Goal: Task Accomplishment & Management: Manage account settings

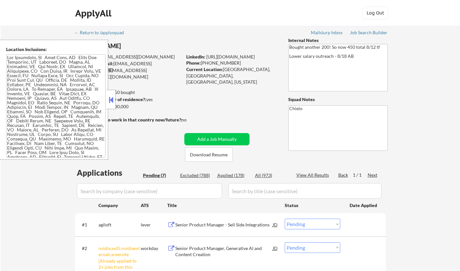
select select ""pending""
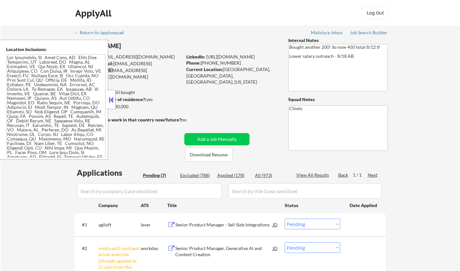
select select ""pending""
click at [110, 99] on button at bounding box center [111, 100] width 7 height 10
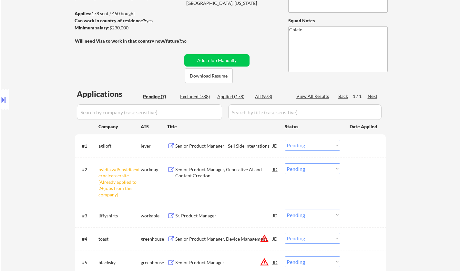
scroll to position [162, 0]
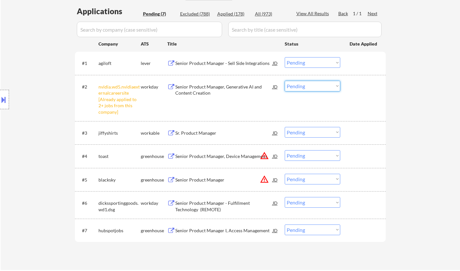
click at [300, 86] on select "Choose an option... Pending Applied Excluded (Questions) Excluded (Expired) Exc…" at bounding box center [313, 86] width 56 height 11
click at [285, 81] on select "Choose an option... Pending Applied Excluded (Questions) Excluded (Expired) Exc…" at bounding box center [313, 86] width 56 height 11
select select ""pending""
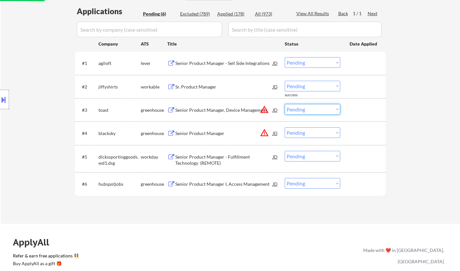
click at [309, 110] on select "Choose an option... Pending Applied Excluded (Questions) Excluded (Expired) Exc…" at bounding box center [313, 109] width 56 height 11
click at [6, 94] on div at bounding box center [4, 99] width 9 height 19
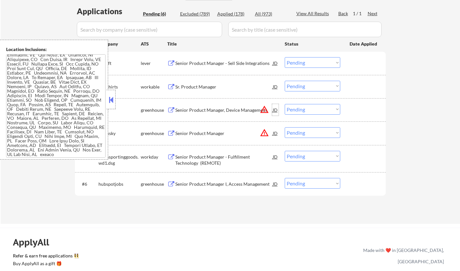
click at [277, 108] on div "JD" at bounding box center [275, 110] width 6 height 12
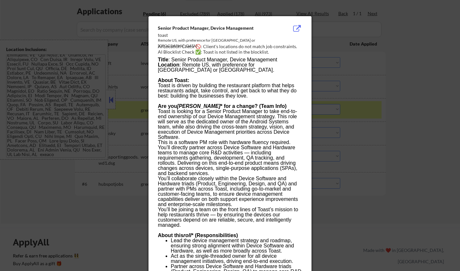
click at [361, 176] on div at bounding box center [230, 135] width 460 height 271
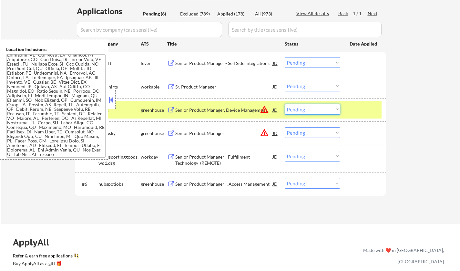
drag, startPoint x: 319, startPoint y: 109, endPoint x: 321, endPoint y: 114, distance: 5.9
click at [319, 109] on select "Choose an option... Pending Applied Excluded (Questions) Excluded (Expired) Exc…" at bounding box center [313, 109] width 56 height 11
click at [285, 104] on select "Choose an option... Pending Applied Excluded (Questions) Excluded (Expired) Exc…" at bounding box center [313, 109] width 56 height 11
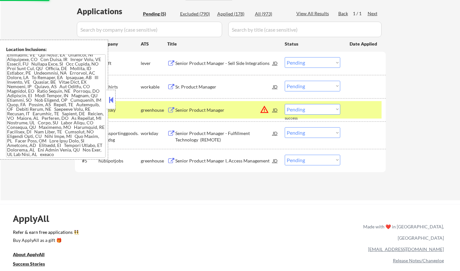
click at [276, 111] on div "JD" at bounding box center [275, 110] width 6 height 12
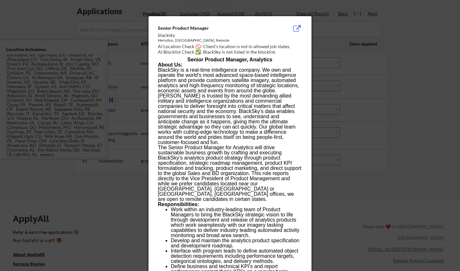
click at [401, 192] on div at bounding box center [230, 135] width 460 height 271
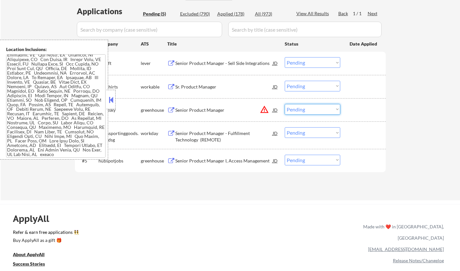
drag, startPoint x: 310, startPoint y: 110, endPoint x: 311, endPoint y: 114, distance: 4.4
click at [310, 110] on select "Choose an option... Pending Applied Excluded (Questions) Excluded (Expired) Exc…" at bounding box center [313, 109] width 56 height 11
click at [285, 104] on select "Choose an option... Pending Applied Excluded (Questions) Excluded (Expired) Exc…" at bounding box center [313, 109] width 56 height 11
select select ""pending""
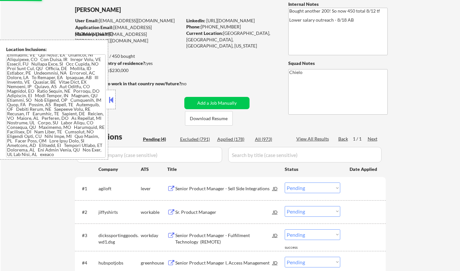
scroll to position [32, 0]
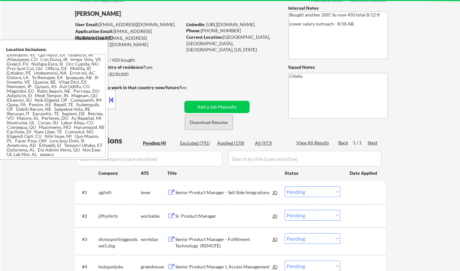
click at [209, 121] on button "Download Resume" at bounding box center [209, 122] width 48 height 15
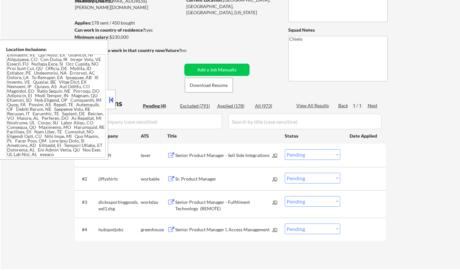
scroll to position [129, 0]
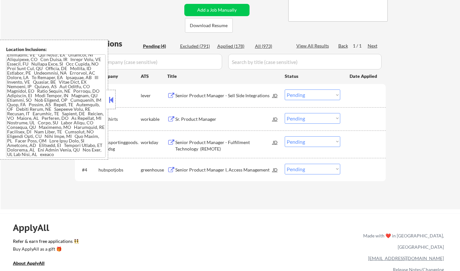
drag, startPoint x: 112, startPoint y: 99, endPoint x: 137, endPoint y: 108, distance: 26.1
click at [112, 99] on button at bounding box center [111, 100] width 7 height 10
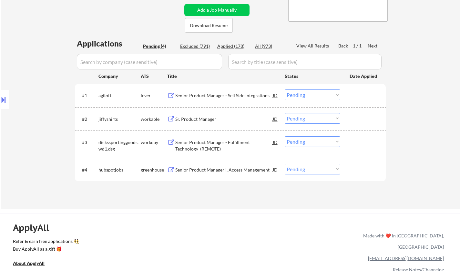
click at [201, 94] on div "Senior Product Manager - Sell Side Integrations" at bounding box center [224, 95] width 98 height 6
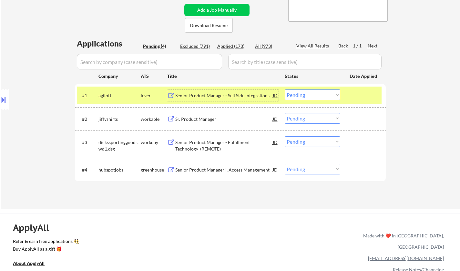
click at [323, 96] on select "Choose an option... Pending Applied Excluded (Questions) Excluded (Expired) Exc…" at bounding box center [313, 94] width 56 height 11
click at [285, 89] on select "Choose an option... Pending Applied Excluded (Questions) Excluded (Expired) Exc…" at bounding box center [313, 94] width 56 height 11
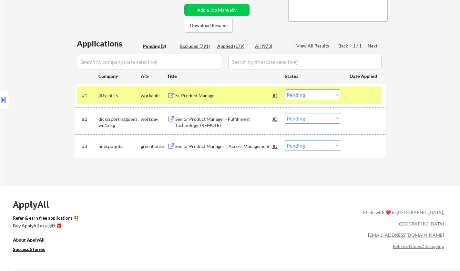
click at [193, 93] on div "Sr. Product Manager" at bounding box center [224, 95] width 98 height 6
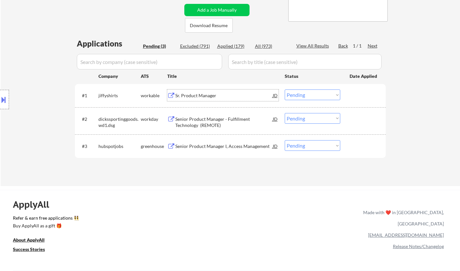
drag, startPoint x: 311, startPoint y: 91, endPoint x: 315, endPoint y: 94, distance: 4.3
click at [311, 91] on select "Choose an option... Pending Applied Excluded (Questions) Excluded (Expired) Exc…" at bounding box center [313, 94] width 56 height 11
drag, startPoint x: 315, startPoint y: 96, endPoint x: 315, endPoint y: 100, distance: 3.9
click at [315, 96] on select "Choose an option... Pending Applied Excluded (Questions) Excluded (Expired) Exc…" at bounding box center [313, 94] width 56 height 11
click at [285, 89] on select "Choose an option... Pending Applied Excluded (Questions) Excluded (Expired) Exc…" at bounding box center [313, 94] width 56 height 11
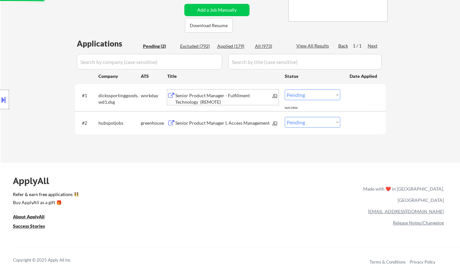
click at [195, 96] on div "Senior Product Manager - Fulfillment Technology (REMOTE)" at bounding box center [224, 98] width 98 height 13
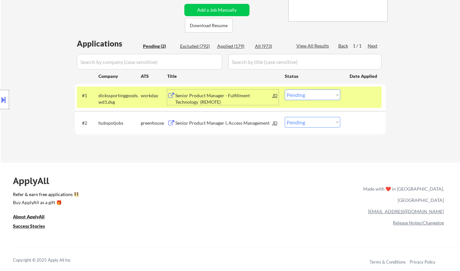
click at [316, 95] on select "Choose an option... Pending Applied Excluded (Questions) Excluded (Expired) Exc…" at bounding box center [313, 94] width 56 height 11
click at [285, 89] on select "Choose an option... Pending Applied Excluded (Questions) Excluded (Expired) Exc…" at bounding box center [313, 94] width 56 height 11
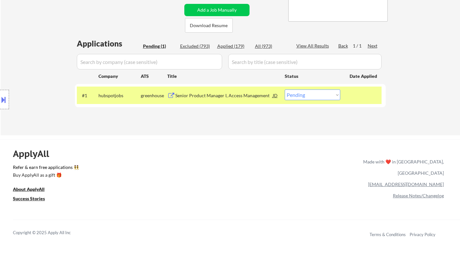
click at [210, 94] on div "Senior Product Manager I, Access Management" at bounding box center [224, 95] width 98 height 6
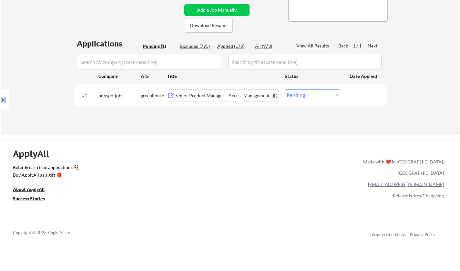
click at [314, 95] on select "Choose an option... Pending Applied Excluded (Questions) Excluded (Expired) Exc…" at bounding box center [313, 94] width 56 height 11
select select ""excluded__salary_""
click at [285, 89] on select "Choose an option... Pending Applied Excluded (Questions) Excluded (Expired) Exc…" at bounding box center [313, 94] width 56 height 11
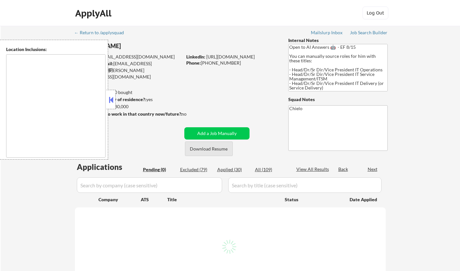
scroll to position [65, 0]
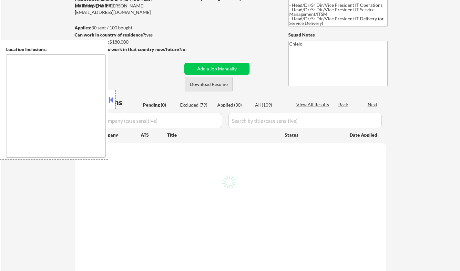
type textarea "Dallas, TX University Park, TX Highland Park, TX Irving, TX Mesquite, TX Garlan…"
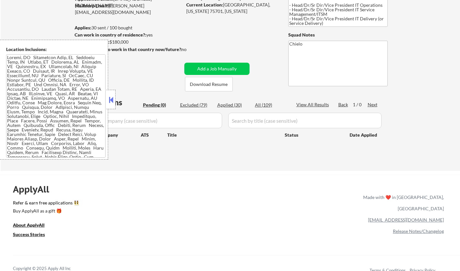
click at [111, 99] on button at bounding box center [111, 100] width 7 height 10
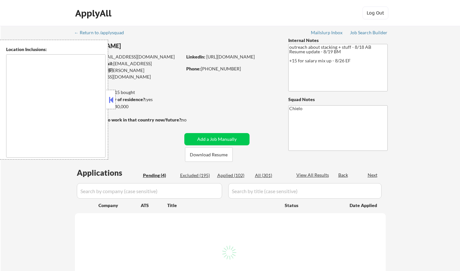
select select ""pending""
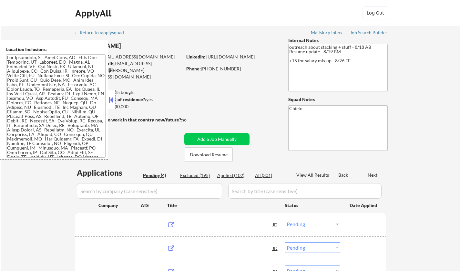
click at [114, 99] on button at bounding box center [111, 100] width 7 height 10
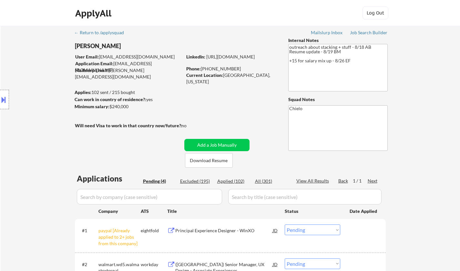
scroll to position [129, 0]
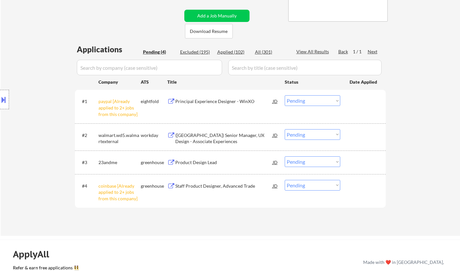
click at [306, 101] on select "Choose an option... Pending Applied Excluded (Questions) Excluded (Expired) Exc…" at bounding box center [313, 100] width 56 height 11
click at [285, 95] on select "Choose an option... Pending Applied Excluded (Questions) Excluded (Expired) Exc…" at bounding box center [313, 100] width 56 height 11
select select ""pending""
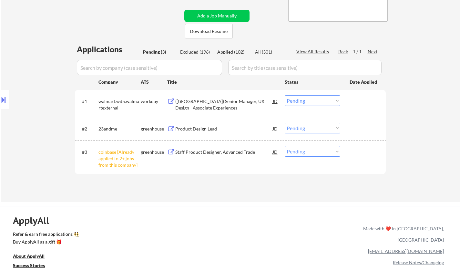
click at [323, 149] on select "Choose an option... Pending Applied Excluded (Questions) Excluded (Expired) Exc…" at bounding box center [313, 151] width 56 height 11
select select ""excluded__other_""
click at [285, 146] on select "Choose an option... Pending Applied Excluded (Questions) Excluded (Expired) Exc…" at bounding box center [313, 151] width 56 height 11
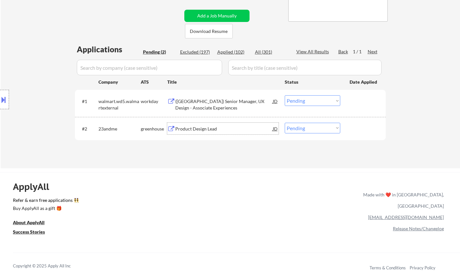
click at [201, 129] on div "Product Design Lead" at bounding box center [224, 129] width 98 height 6
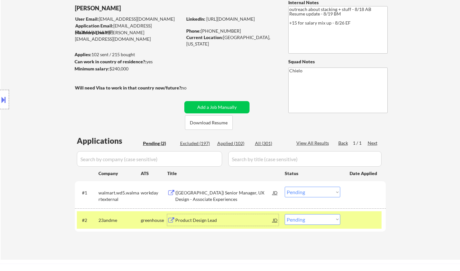
scroll to position [65, 0]
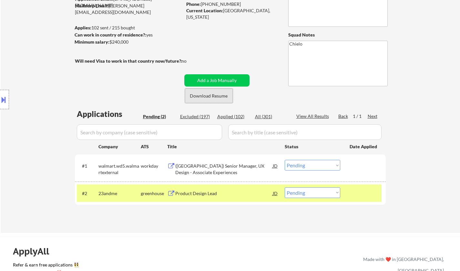
click at [202, 96] on button "Download Resume" at bounding box center [209, 96] width 48 height 15
click at [315, 194] on select "Choose an option... Pending Applied Excluded (Questions) Excluded (Expired) Exc…" at bounding box center [313, 192] width 56 height 11
select select ""excluded__salary_""
click at [285, 187] on select "Choose an option... Pending Applied Excluded (Questions) Excluded (Expired) Exc…" at bounding box center [313, 192] width 56 height 11
click at [209, 166] on div "(USA) Senior Manager, UX Design - Associate Experiences" at bounding box center [224, 169] width 98 height 13
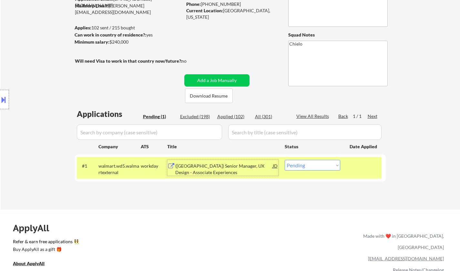
click at [315, 164] on select "Choose an option... Pending Applied Excluded (Questions) Excluded (Expired) Exc…" at bounding box center [313, 165] width 56 height 11
select select ""applied""
click at [285, 160] on select "Choose an option... Pending Applied Excluded (Questions) Excluded (Expired) Exc…" at bounding box center [313, 165] width 56 height 11
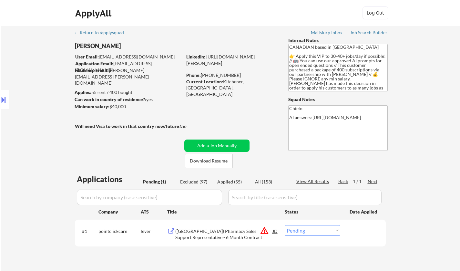
scroll to position [97, 0]
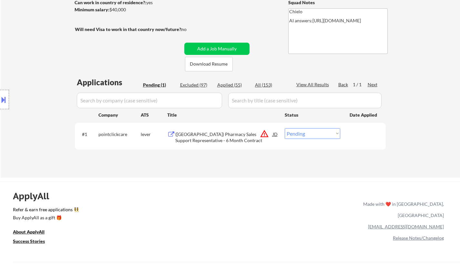
click at [277, 132] on div "JD" at bounding box center [275, 134] width 6 height 12
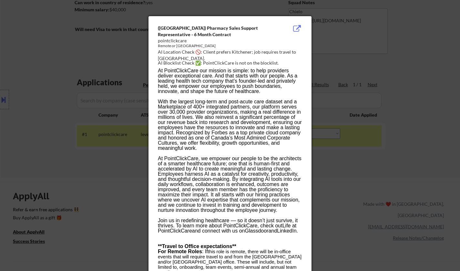
click at [86, 119] on div at bounding box center [230, 135] width 460 height 271
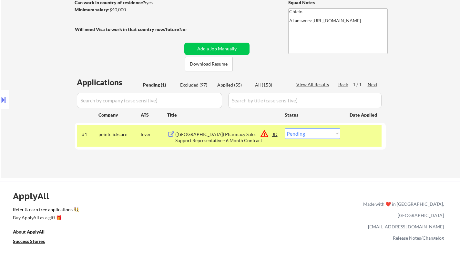
click at [0, 100] on button at bounding box center [3, 99] width 7 height 11
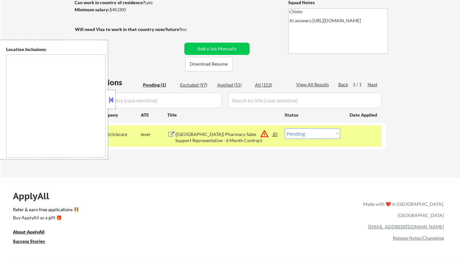
click at [240, 164] on div "Applications Pending (1) Excluded (97) Applied (55) All (153) View All Results …" at bounding box center [230, 121] width 311 height 89
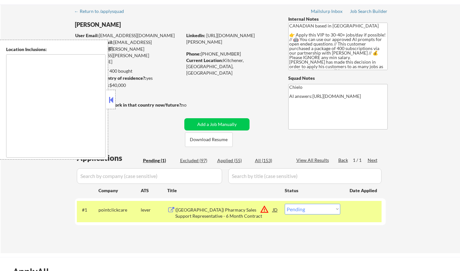
scroll to position [0, 0]
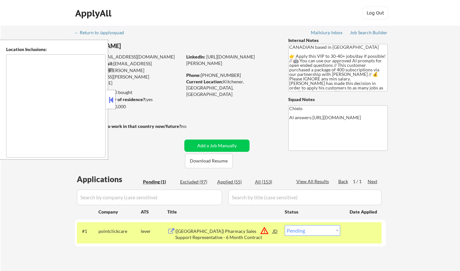
drag, startPoint x: 109, startPoint y: 100, endPoint x: 144, endPoint y: 127, distance: 44.8
click at [110, 101] on button at bounding box center [111, 100] width 7 height 10
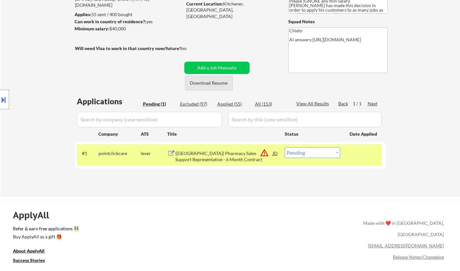
scroll to position [129, 0]
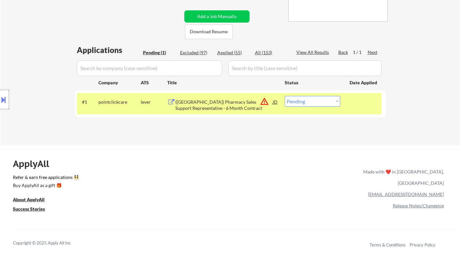
click at [307, 103] on select "Choose an option... Pending Applied Excluded (Questions) Excluded (Expired) Exc…" at bounding box center [313, 101] width 56 height 11
select select ""excluded__location_""
click at [285, 96] on select "Choose an option... Pending Applied Excluded (Questions) Excluded (Expired) Exc…" at bounding box center [313, 101] width 56 height 11
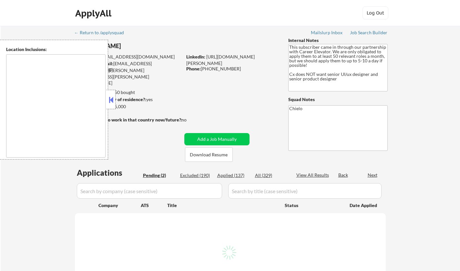
select select ""pending""
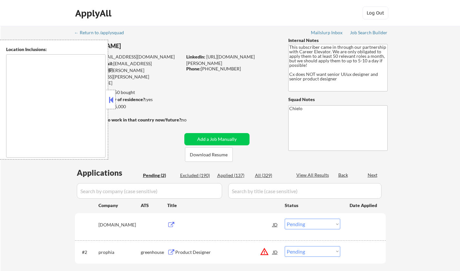
click at [113, 99] on button at bounding box center [111, 100] width 7 height 10
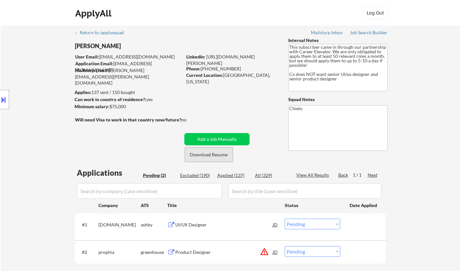
click at [204, 155] on button "Download Resume" at bounding box center [209, 154] width 48 height 15
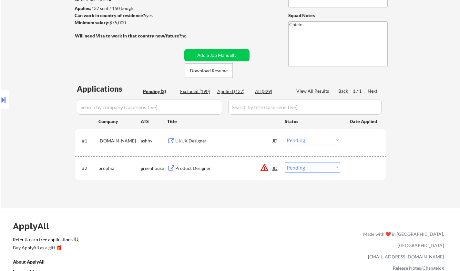
scroll to position [97, 0]
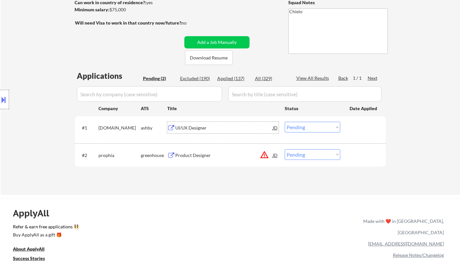
click at [194, 127] on div "UI/UX Designer" at bounding box center [224, 128] width 98 height 6
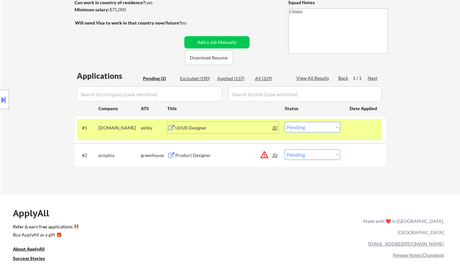
click at [302, 128] on select "Choose an option... Pending Applied Excluded (Questions) Excluded (Expired) Exc…" at bounding box center [313, 127] width 56 height 11
click at [285, 122] on select "Choose an option... Pending Applied Excluded (Questions) Excluded (Expired) Exc…" at bounding box center [313, 127] width 56 height 11
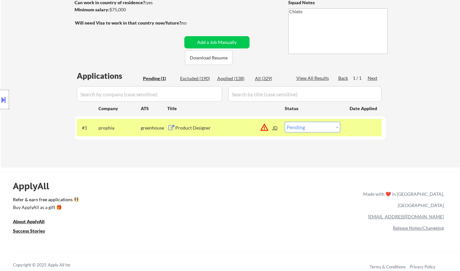
click at [275, 128] on div "JD" at bounding box center [275, 128] width 6 height 12
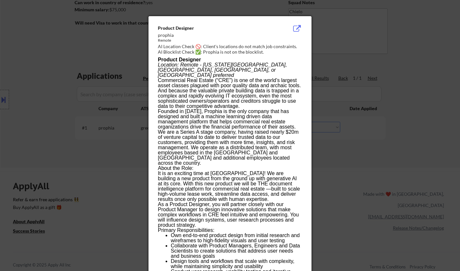
click at [377, 183] on div at bounding box center [230, 135] width 460 height 271
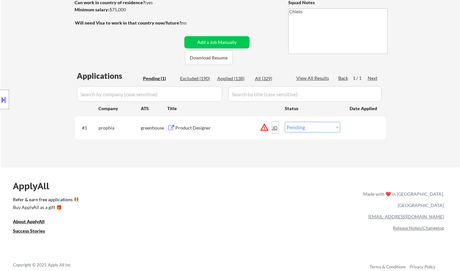
click at [274, 128] on div "JD" at bounding box center [275, 128] width 6 height 12
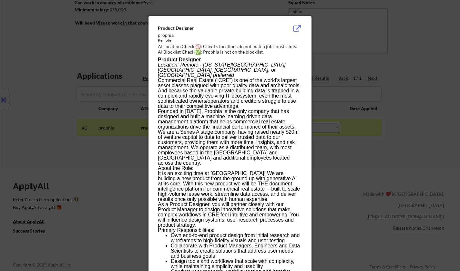
click at [366, 182] on div at bounding box center [230, 135] width 460 height 271
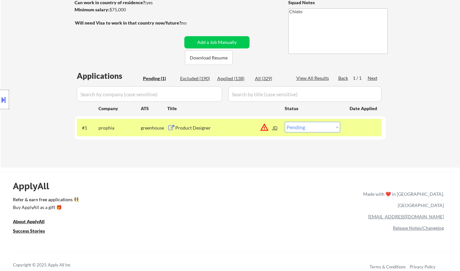
drag, startPoint x: 316, startPoint y: 128, endPoint x: 316, endPoint y: 131, distance: 3.9
click at [316, 128] on select "Choose an option... Pending Applied Excluded (Questions) Excluded (Expired) Exc…" at bounding box center [313, 127] width 56 height 11
click at [181, 125] on div "Product Designer" at bounding box center [224, 128] width 98 height 6
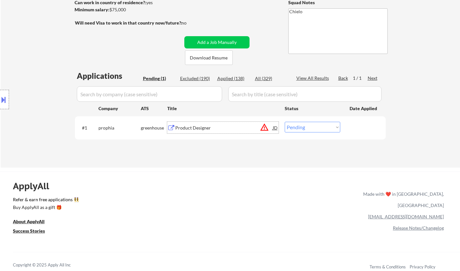
click at [309, 129] on select "Choose an option... Pending Applied Excluded (Questions) Excluded (Expired) Exc…" at bounding box center [313, 127] width 56 height 11
select select ""excluded__location_""
click at [285, 122] on select "Choose an option... Pending Applied Excluded (Questions) Excluded (Expired) Exc…" at bounding box center [313, 127] width 56 height 11
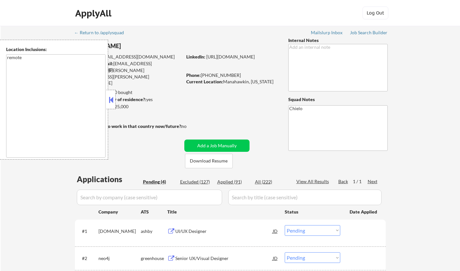
select select ""pending""
click at [110, 100] on button at bounding box center [111, 100] width 7 height 10
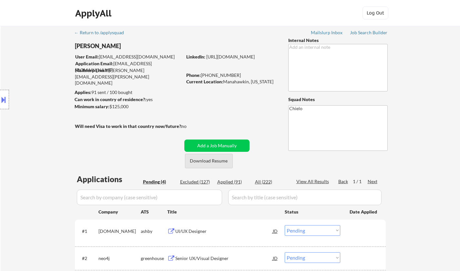
click at [207, 163] on button "Download Resume" at bounding box center [209, 161] width 48 height 15
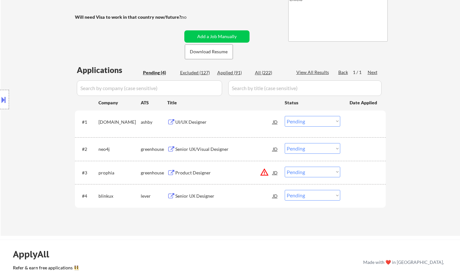
scroll to position [97, 0]
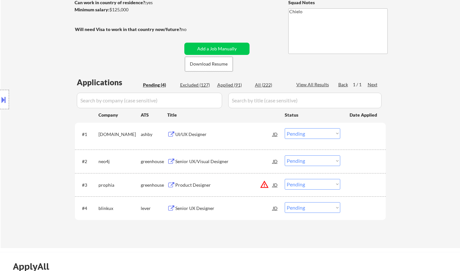
click at [191, 135] on div "UI/UX Designer" at bounding box center [224, 134] width 98 height 6
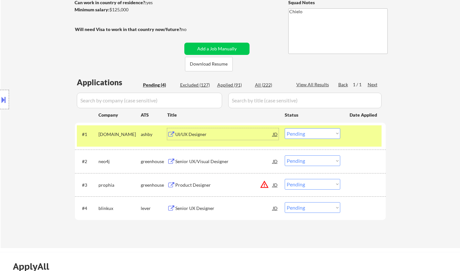
click at [309, 134] on select "Choose an option... Pending Applied Excluded (Questions) Excluded (Expired) Exc…" at bounding box center [313, 133] width 56 height 11
click at [285, 128] on select "Choose an option... Pending Applied Excluded (Questions) Excluded (Expired) Exc…" at bounding box center [313, 133] width 56 height 11
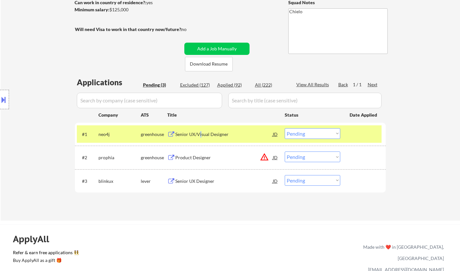
click at [200, 133] on div "Senior UX/Visual Designer" at bounding box center [224, 134] width 98 height 6
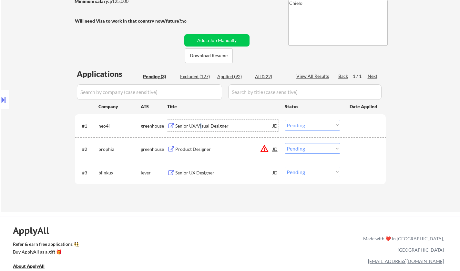
scroll to position [162, 0]
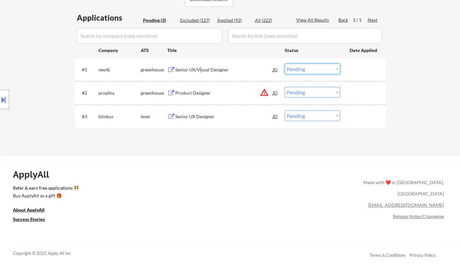
click at [307, 71] on select "Choose an option... Pending Applied Excluded (Questions) Excluded (Expired) Exc…" at bounding box center [313, 69] width 56 height 11
click at [285, 64] on select "Choose an option... Pending Applied Excluded (Questions) Excluded (Expired) Exc…" at bounding box center [313, 69] width 56 height 11
click at [0, 97] on button at bounding box center [3, 99] width 7 height 11
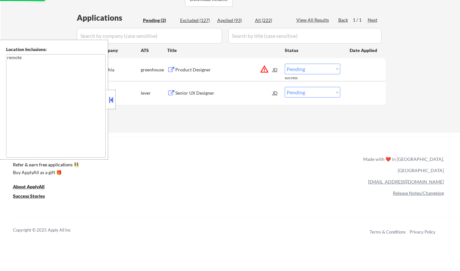
click at [112, 105] on div at bounding box center [111, 99] width 9 height 19
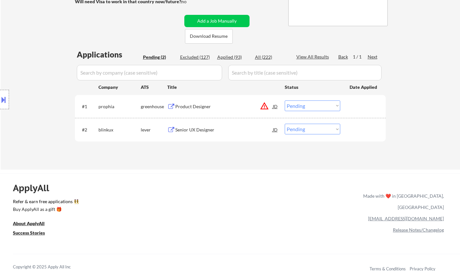
scroll to position [129, 0]
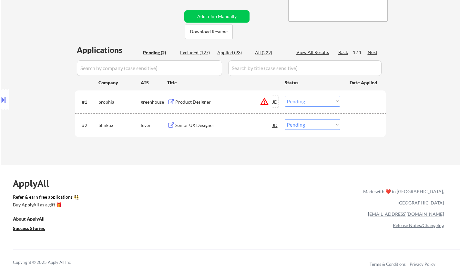
click at [278, 103] on div "JD" at bounding box center [275, 102] width 6 height 12
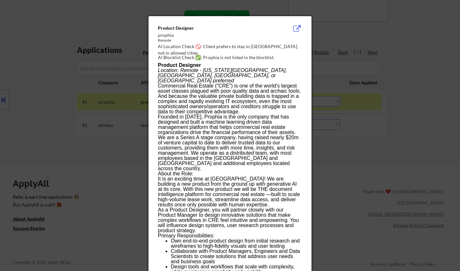
click at [357, 136] on div at bounding box center [230, 135] width 460 height 271
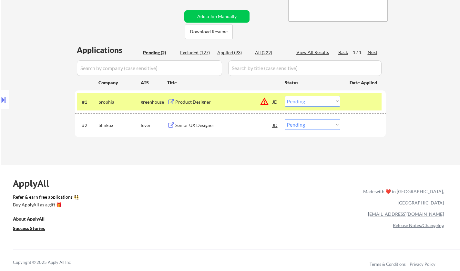
drag, startPoint x: 324, startPoint y: 100, endPoint x: 327, endPoint y: 106, distance: 7.2
click at [324, 100] on select "Choose an option... Pending Applied Excluded (Questions) Excluded (Expired) Exc…" at bounding box center [313, 101] width 56 height 11
click at [285, 96] on select "Choose an option... Pending Applied Excluded (Questions) Excluded (Expired) Exc…" at bounding box center [313, 101] width 56 height 11
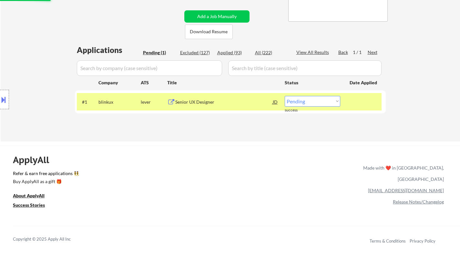
click at [198, 100] on div "Senior UX Designer" at bounding box center [224, 102] width 98 height 6
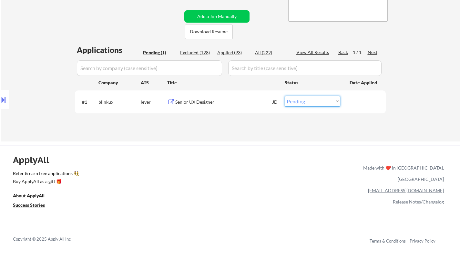
drag, startPoint x: 305, startPoint y: 103, endPoint x: 310, endPoint y: 105, distance: 6.0
click at [305, 103] on select "Choose an option... Pending Applied Excluded (Questions) Excluded (Expired) Exc…" at bounding box center [313, 101] width 56 height 11
select select ""excluded""
click at [285, 96] on select "Choose an option... Pending Applied Excluded (Questions) Excluded (Expired) Exc…" at bounding box center [313, 101] width 56 height 11
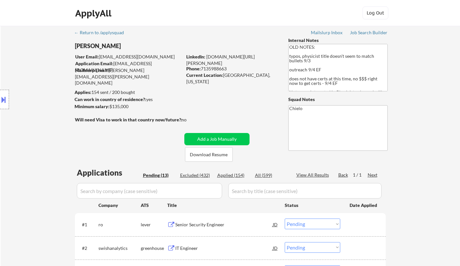
select select ""pending""
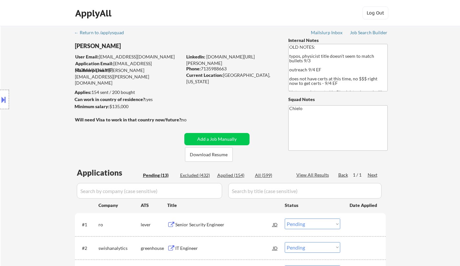
select select ""pending""
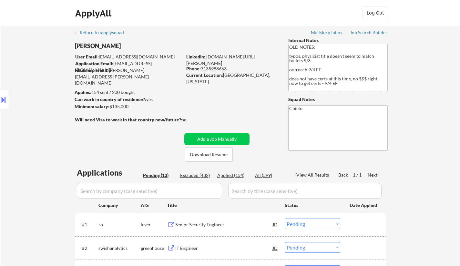
select select ""pending""
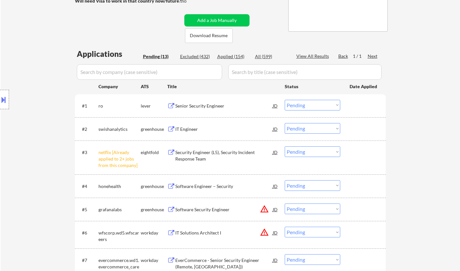
scroll to position [194, 0]
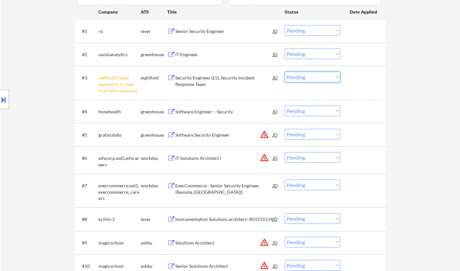
click at [320, 78] on select "Choose an option... Pending Applied Excluded (Questions) Excluded (Expired) Exc…" at bounding box center [313, 77] width 56 height 11
click at [285, 72] on select "Choose an option... Pending Applied Excluded (Questions) Excluded (Expired) Exc…" at bounding box center [313, 77] width 56 height 11
select select ""pending""
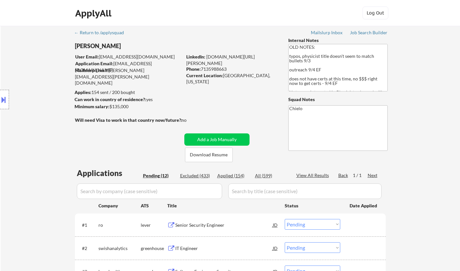
scroll to position [32, 0]
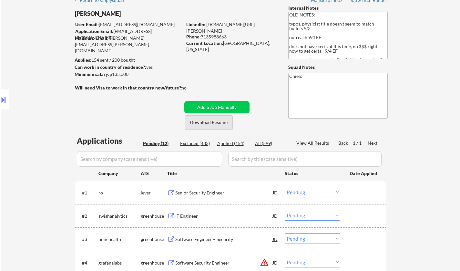
click at [210, 121] on button "Download Resume" at bounding box center [209, 122] width 48 height 15
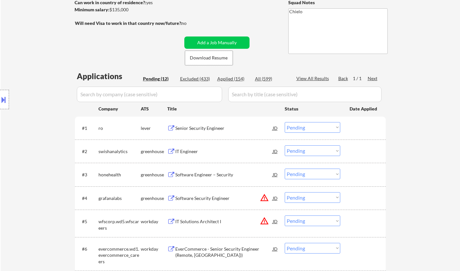
click at [194, 129] on div "Senior Security Engineer" at bounding box center [224, 128] width 98 height 6
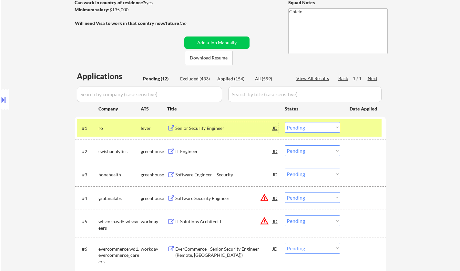
click at [327, 131] on select "Choose an option... Pending Applied Excluded (Questions) Excluded (Expired) Exc…" at bounding box center [313, 127] width 56 height 11
click at [285, 122] on select "Choose an option... Pending Applied Excluded (Questions) Excluded (Expired) Exc…" at bounding box center [313, 127] width 56 height 11
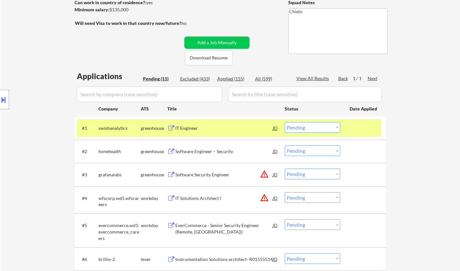
scroll to position [129, 0]
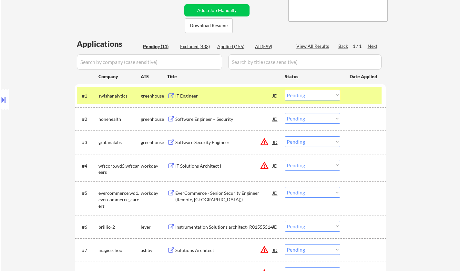
click at [191, 94] on div "IT Engineer" at bounding box center [224, 96] width 98 height 6
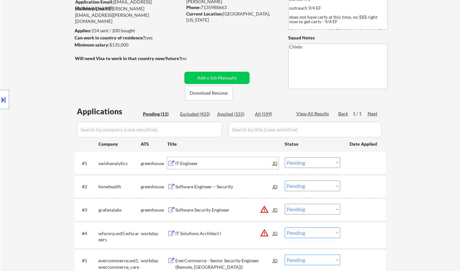
scroll to position [97, 0]
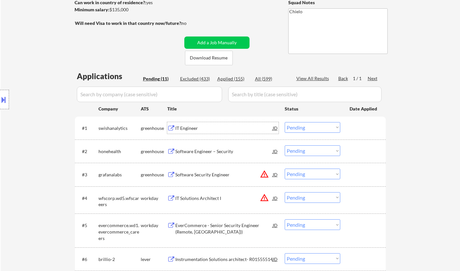
click at [305, 125] on select "Choose an option... Pending Applied Excluded (Questions) Excluded (Expired) Exc…" at bounding box center [313, 127] width 56 height 11
click at [285, 122] on select "Choose an option... Pending Applied Excluded (Questions) Excluded (Expired) Exc…" at bounding box center [313, 127] width 56 height 11
select select ""pending""
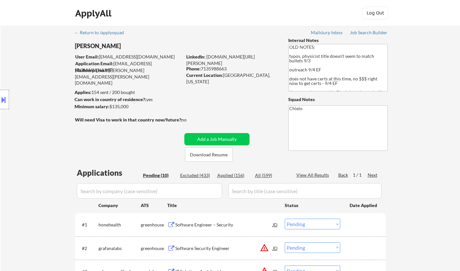
select select ""pending""
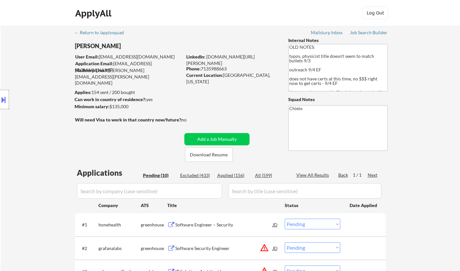
select select ""pending""
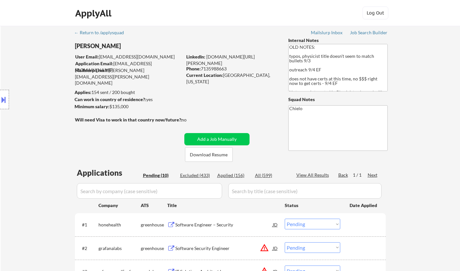
scroll to position [65, 0]
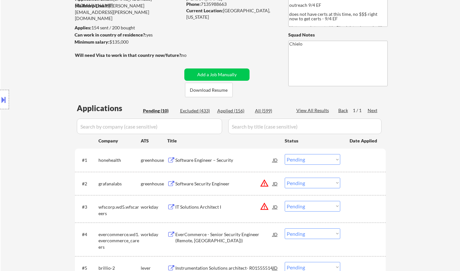
click at [201, 161] on div "Software Engineer – Security" at bounding box center [224, 160] width 98 height 6
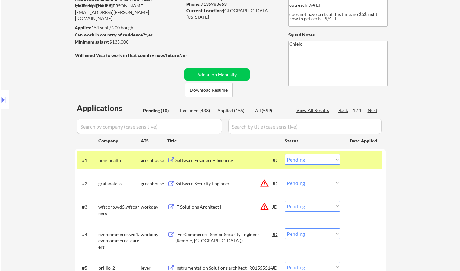
click at [308, 160] on select "Choose an option... Pending Applied Excluded (Questions) Excluded (Expired) Exc…" at bounding box center [313, 159] width 56 height 11
click at [285, 154] on select "Choose an option... Pending Applied Excluded (Questions) Excluded (Expired) Exc…" at bounding box center [313, 159] width 56 height 11
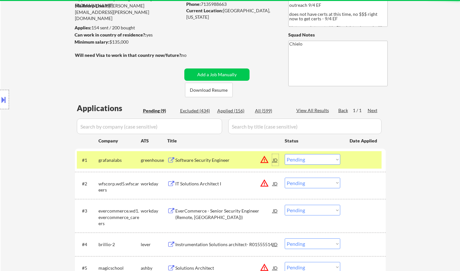
click at [275, 159] on div "JD" at bounding box center [275, 160] width 6 height 12
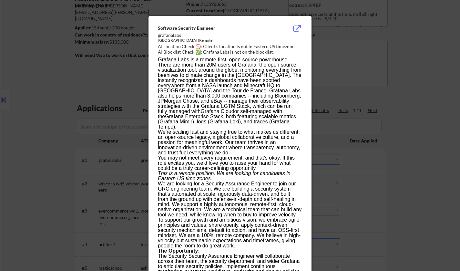
click at [382, 175] on div at bounding box center [230, 135] width 460 height 271
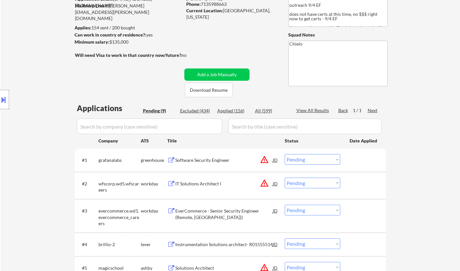
click at [326, 155] on select "Choose an option... Pending Applied Excluded (Questions) Excluded (Expired) Exc…" at bounding box center [313, 159] width 56 height 11
click at [285, 154] on select "Choose an option... Pending Applied Excluded (Questions) Excluded (Expired) Exc…" at bounding box center [313, 159] width 56 height 11
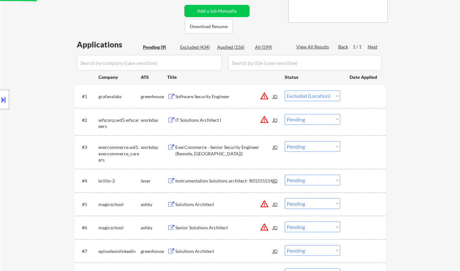
scroll to position [129, 0]
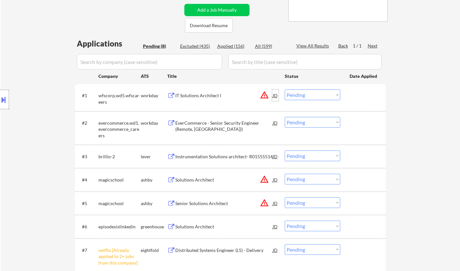
click at [276, 94] on div "JD" at bounding box center [275, 95] width 6 height 12
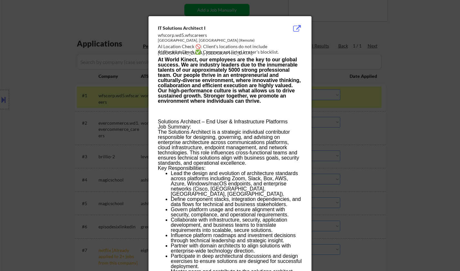
click at [379, 145] on div at bounding box center [230, 135] width 460 height 271
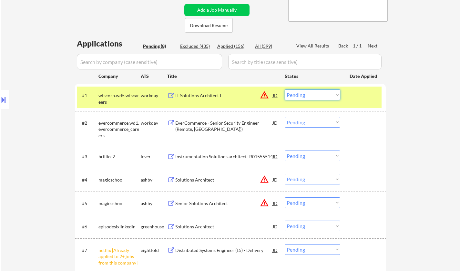
drag, startPoint x: 308, startPoint y: 94, endPoint x: 312, endPoint y: 98, distance: 5.7
click at [308, 94] on select "Choose an option... Pending Applied Excluded (Questions) Excluded (Expired) Exc…" at bounding box center [313, 94] width 56 height 11
click at [285, 89] on select "Choose an option... Pending Applied Excluded (Questions) Excluded (Expired) Exc…" at bounding box center [313, 94] width 56 height 11
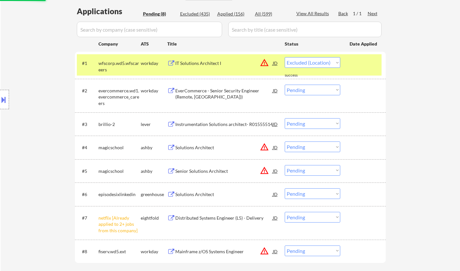
select select ""pending""
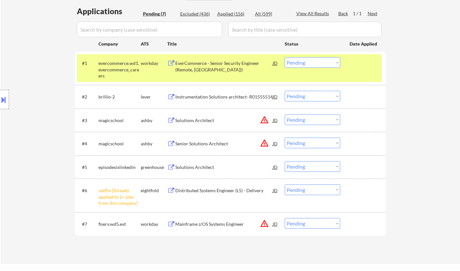
click at [276, 119] on div "JD" at bounding box center [275, 120] width 6 height 12
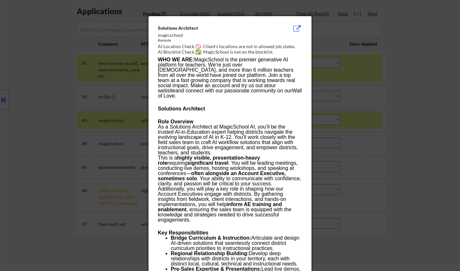
click at [407, 150] on div at bounding box center [230, 135] width 460 height 271
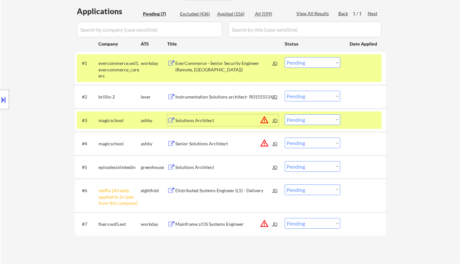
click at [203, 117] on div "Solutions Architect" at bounding box center [224, 120] width 98 height 12
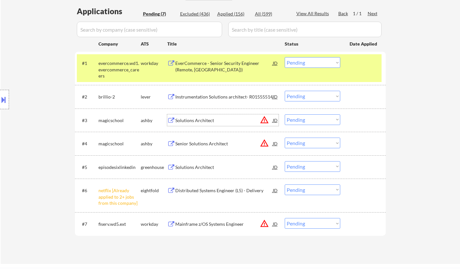
click at [299, 121] on select "Choose an option... Pending Applied Excluded (Questions) Excluded (Expired) Exc…" at bounding box center [313, 119] width 56 height 11
click at [285, 114] on select "Choose an option... Pending Applied Excluded (Questions) Excluded (Expired) Exc…" at bounding box center [313, 119] width 56 height 11
select select ""pending""
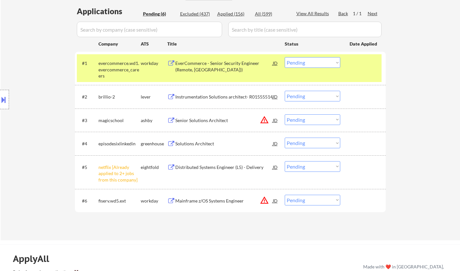
click at [317, 164] on select "Choose an option... Pending Applied Excluded (Questions) Excluded (Expired) Exc…" at bounding box center [313, 166] width 56 height 11
click at [285, 161] on select "Choose an option... Pending Applied Excluded (Questions) Excluded (Expired) Exc…" at bounding box center [313, 166] width 56 height 11
select select ""pending""
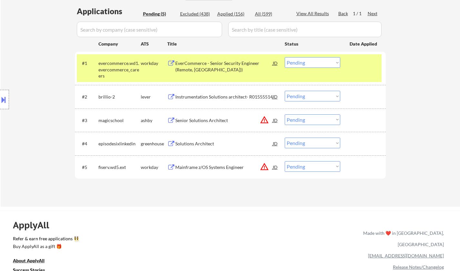
click at [207, 95] on div "Instrumentation Solutions architect- R01555514" at bounding box center [224, 97] width 98 height 6
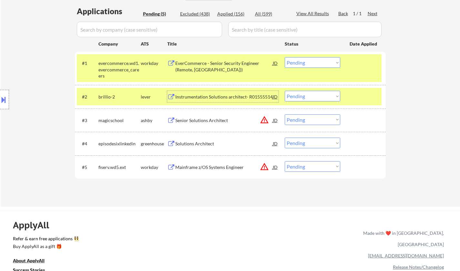
click at [312, 98] on select "Choose an option... Pending Applied Excluded (Questions) Excluded (Expired) Exc…" at bounding box center [313, 96] width 56 height 11
click at [285, 91] on select "Choose an option... Pending Applied Excluded (Questions) Excluded (Expired) Exc…" at bounding box center [313, 96] width 56 height 11
select select ""pending""
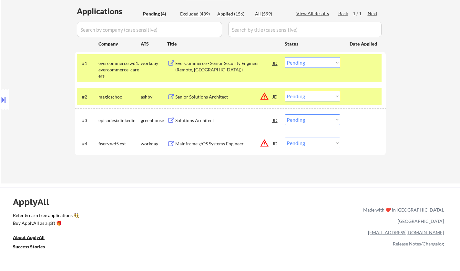
scroll to position [194, 0]
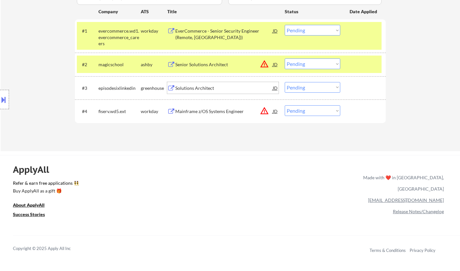
click at [201, 84] on div "Solutions Architect" at bounding box center [224, 88] width 98 height 12
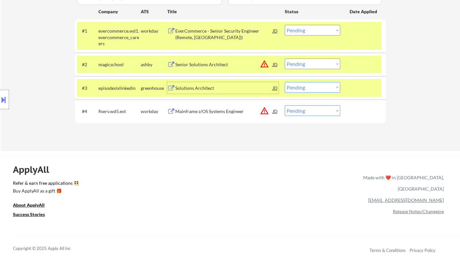
click at [316, 92] on select "Choose an option... Pending Applied Excluded (Questions) Excluded (Expired) Exc…" at bounding box center [313, 87] width 56 height 11
click at [285, 82] on select "Choose an option... Pending Applied Excluded (Questions) Excluded (Expired) Exc…" at bounding box center [313, 87] width 56 height 11
select select ""pending""
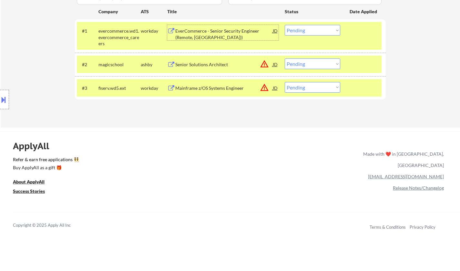
click at [227, 31] on div "EverCommerce - Senior Security Engineer (Remote, US))" at bounding box center [224, 34] width 98 height 13
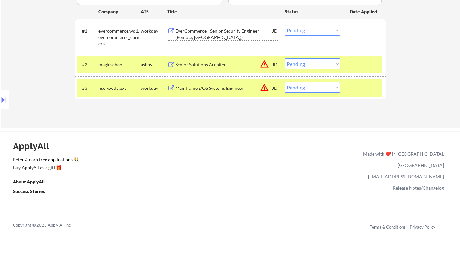
click at [331, 30] on select "Choose an option... Pending Applied Excluded (Questions) Excluded (Expired) Exc…" at bounding box center [313, 30] width 56 height 11
click at [285, 25] on select "Choose an option... Pending Applied Excluded (Questions) Excluded (Expired) Exc…" at bounding box center [313, 30] width 56 height 11
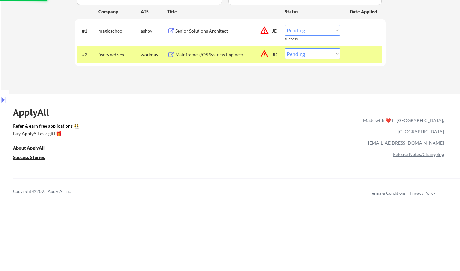
click at [276, 30] on div "JD" at bounding box center [275, 31] width 6 height 12
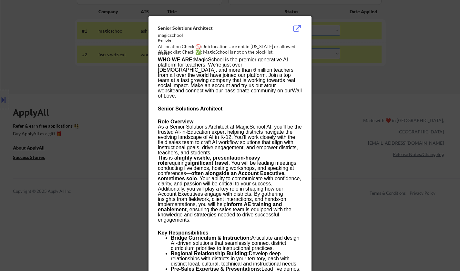
click at [367, 123] on div at bounding box center [230, 135] width 460 height 271
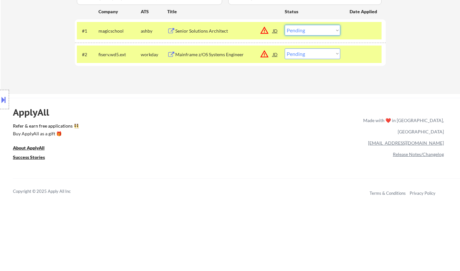
drag, startPoint x: 325, startPoint y: 29, endPoint x: 324, endPoint y: 34, distance: 4.9
click at [325, 29] on select "Choose an option... Pending Applied Excluded (Questions) Excluded (Expired) Exc…" at bounding box center [313, 30] width 56 height 11
click at [285, 25] on select "Choose an option... Pending Applied Excluded (Questions) Excluded (Expired) Exc…" at bounding box center [313, 30] width 56 height 11
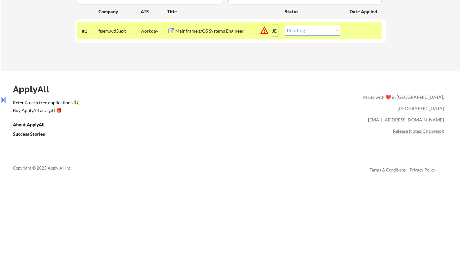
click at [275, 32] on div "JD" at bounding box center [275, 31] width 6 height 12
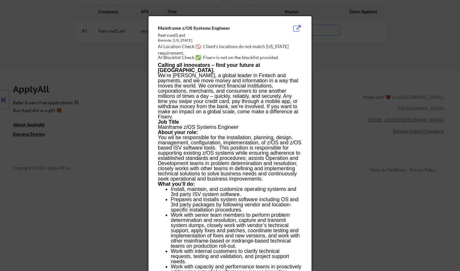
drag, startPoint x: 351, startPoint y: 122, endPoint x: 346, endPoint y: 93, distance: 29.8
click at [351, 122] on div at bounding box center [230, 135] width 460 height 271
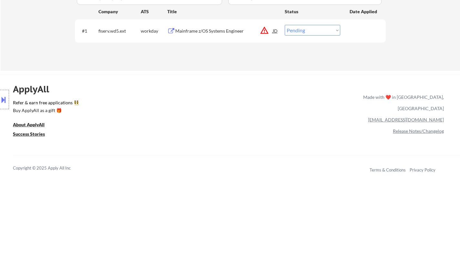
drag, startPoint x: 313, startPoint y: 27, endPoint x: 315, endPoint y: 34, distance: 7.2
click at [313, 27] on select "Choose an option... Pending Applied Excluded (Questions) Excluded (Expired) Exc…" at bounding box center [313, 30] width 56 height 11
select select ""excluded__location_""
click at [285, 25] on select "Choose an option... Pending Applied Excluded (Questions) Excluded (Expired) Exc…" at bounding box center [313, 30] width 56 height 11
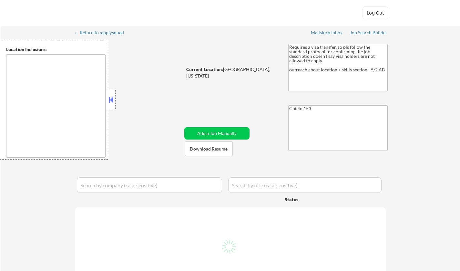
select select ""pending""
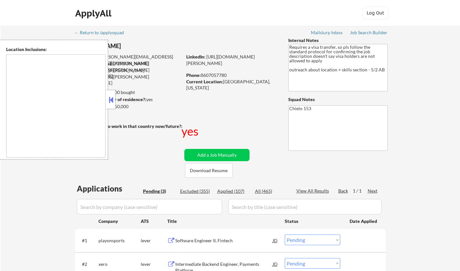
click at [108, 98] on button at bounding box center [111, 100] width 7 height 10
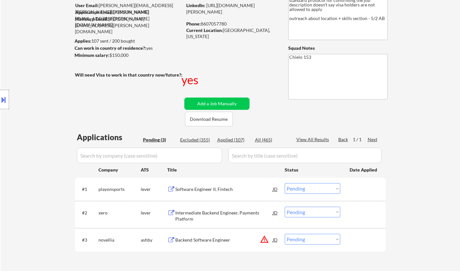
scroll to position [97, 0]
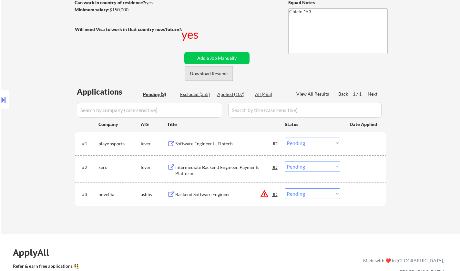
click at [203, 72] on button "Download Resume" at bounding box center [209, 73] width 48 height 15
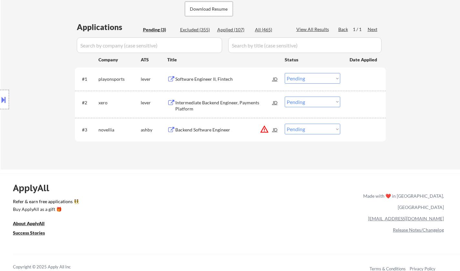
click at [208, 79] on div "Software Engineer II, Fintech" at bounding box center [224, 79] width 98 height 6
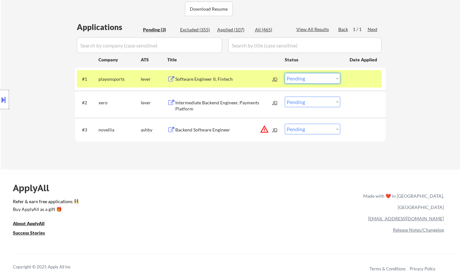
click at [304, 79] on select "Choose an option... Pending Applied Excluded (Questions) Excluded (Expired) Exc…" at bounding box center [313, 78] width 56 height 11
click at [285, 73] on select "Choose an option... Pending Applied Excluded (Questions) Excluded (Expired) Exc…" at bounding box center [313, 78] width 56 height 11
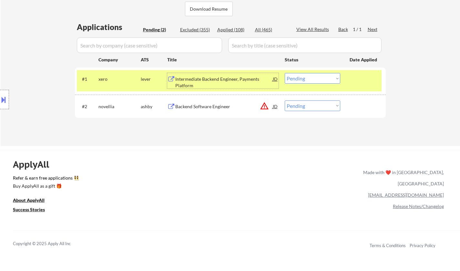
click at [205, 77] on div "Intermediate Backend Engineer, Payments Platform" at bounding box center [224, 82] width 98 height 13
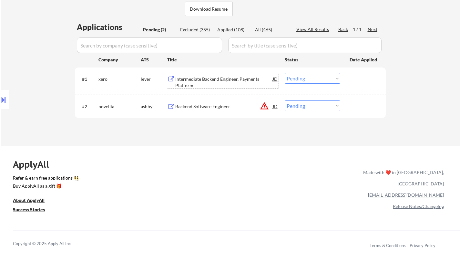
click at [0, 99] on button at bounding box center [3, 99] width 7 height 11
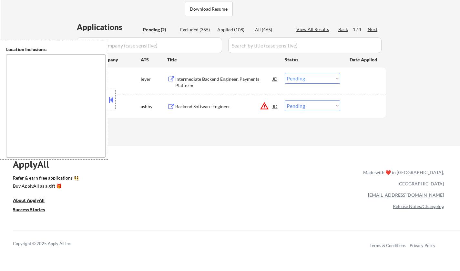
click at [110, 100] on button at bounding box center [111, 100] width 7 height 10
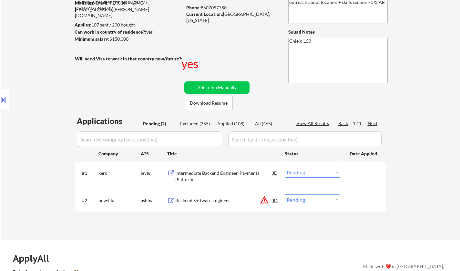
scroll to position [129, 0]
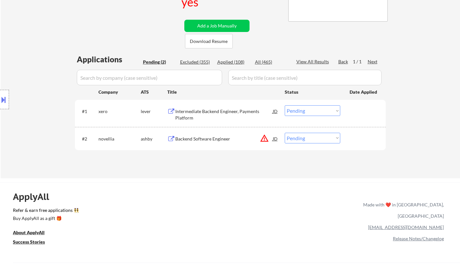
click at [313, 111] on select "Choose an option... Pending Applied Excluded (Questions) Excluded (Expired) Exc…" at bounding box center [313, 110] width 56 height 11
click at [285, 105] on select "Choose an option... Pending Applied Excluded (Questions) Excluded (Expired) Exc…" at bounding box center [313, 110] width 56 height 11
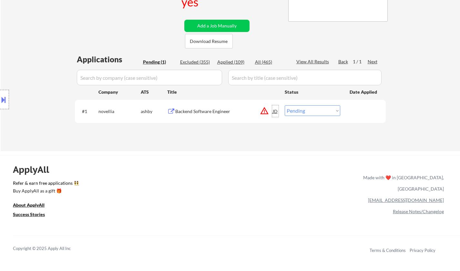
click at [273, 110] on div "JD" at bounding box center [275, 111] width 6 height 12
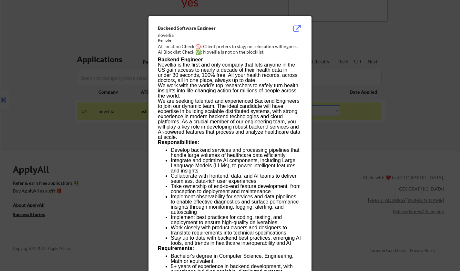
click at [360, 130] on div at bounding box center [230, 135] width 460 height 271
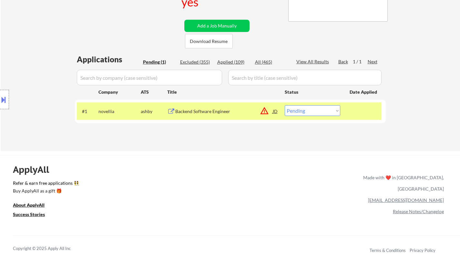
click at [212, 111] on div "Backend Software Engineer" at bounding box center [224, 111] width 98 height 6
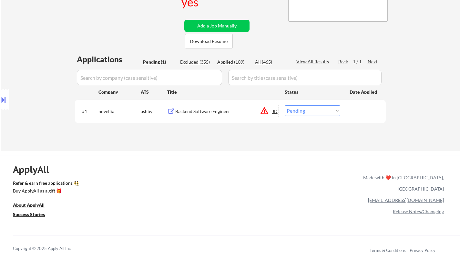
click at [276, 111] on div "JD" at bounding box center [275, 111] width 6 height 12
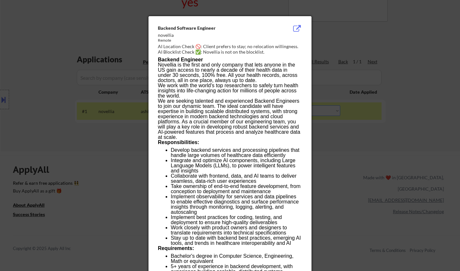
click at [348, 139] on div at bounding box center [230, 135] width 460 height 271
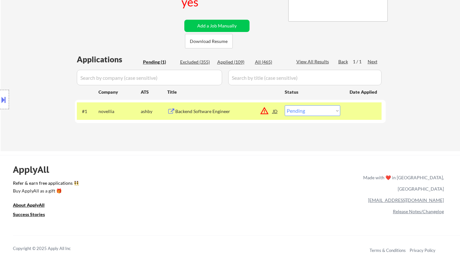
click at [317, 114] on select "Choose an option... Pending Applied Excluded (Questions) Excluded (Expired) Exc…" at bounding box center [313, 110] width 56 height 11
select select ""excluded""
click at [285, 105] on select "Choose an option... Pending Applied Excluded (Questions) Excluded (Expired) Exc…" at bounding box center [313, 110] width 56 height 11
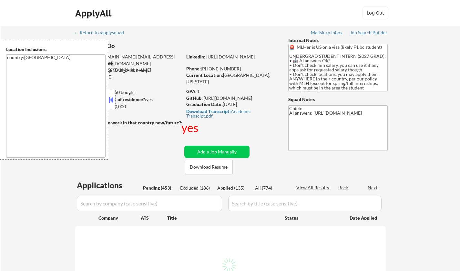
select select ""pending""
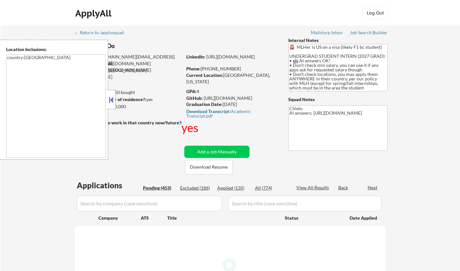
select select ""pending""
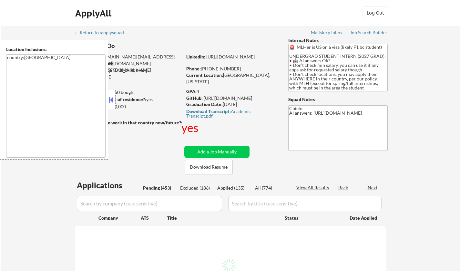
select select ""pending""
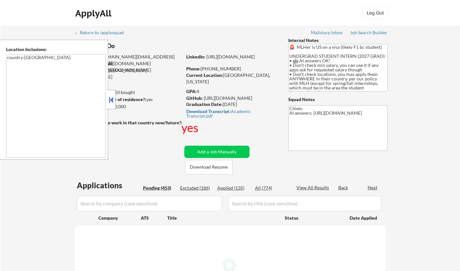
select select ""pending""
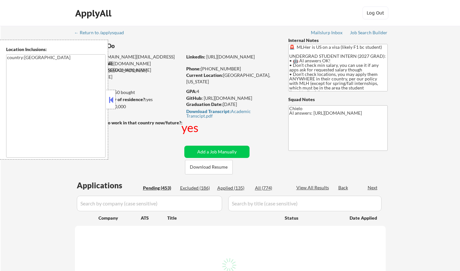
select select ""pending""
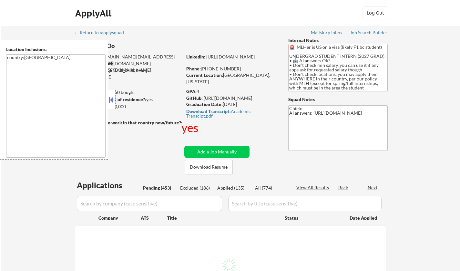
select select ""pending""
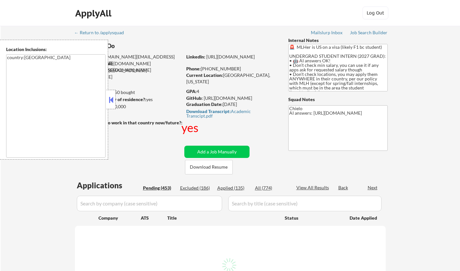
select select ""pending""
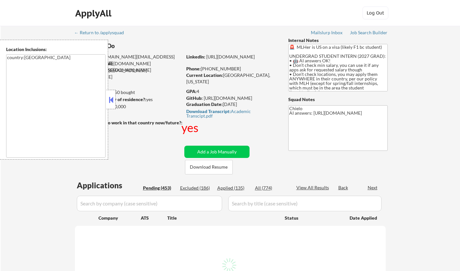
select select ""pending""
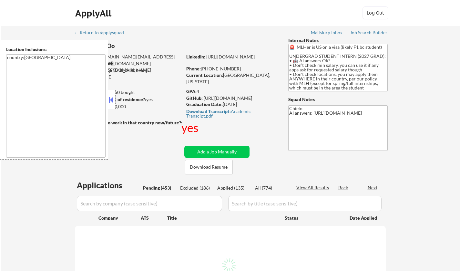
select select ""pending""
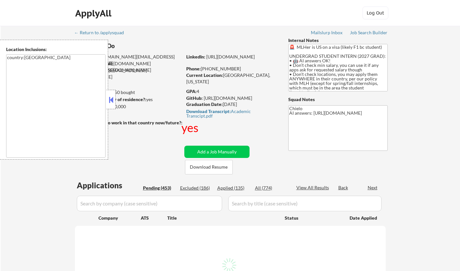
select select ""pending""
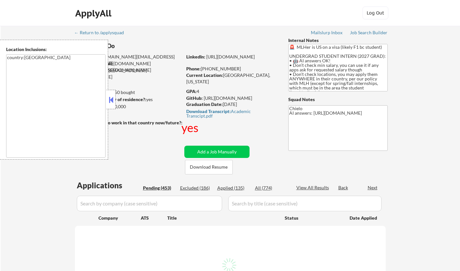
select select ""pending""
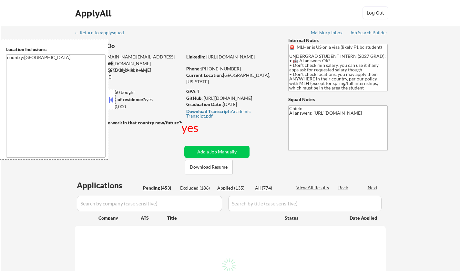
select select ""pending""
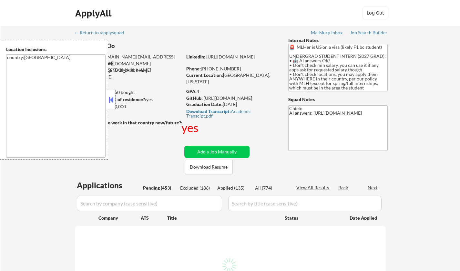
select select ""pending""
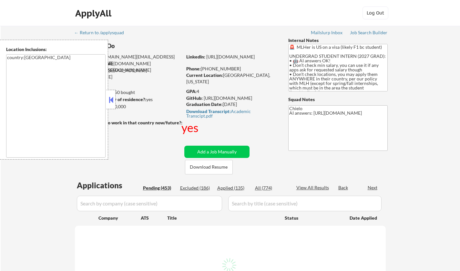
select select ""pending""
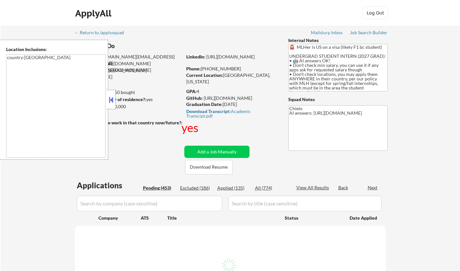
select select ""pending""
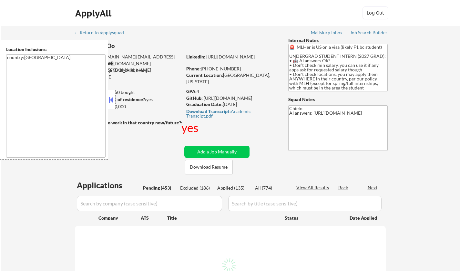
select select ""pending""
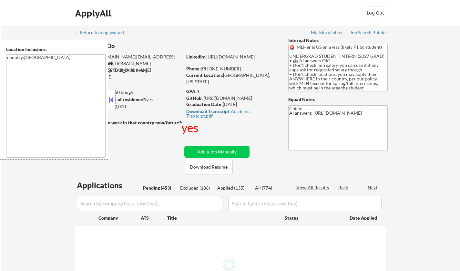
select select ""pending""
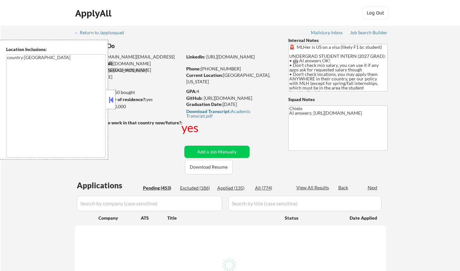
select select ""pending""
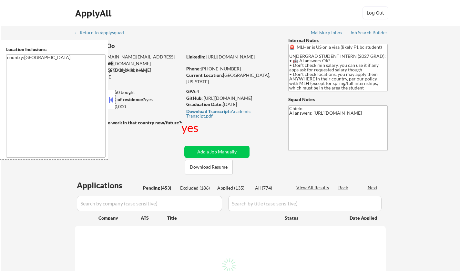
select select ""pending""
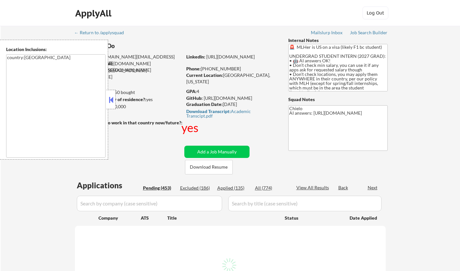
select select ""pending""
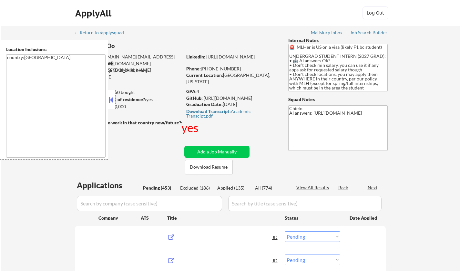
drag, startPoint x: 113, startPoint y: 104, endPoint x: 124, endPoint y: 2, distance: 103.3
click at [113, 103] on button at bounding box center [111, 100] width 7 height 10
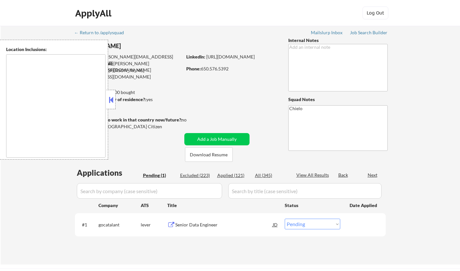
select select ""pending""
type textarea "[GEOGRAPHIC_DATA], [GEOGRAPHIC_DATA] [GEOGRAPHIC_DATA], [GEOGRAPHIC_DATA] [GEOG…"
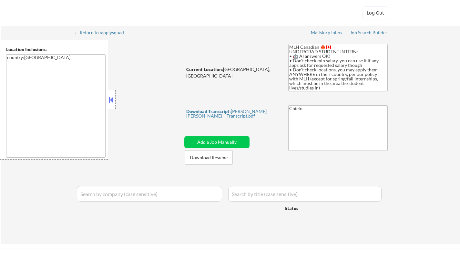
click at [110, 99] on button at bounding box center [111, 100] width 7 height 10
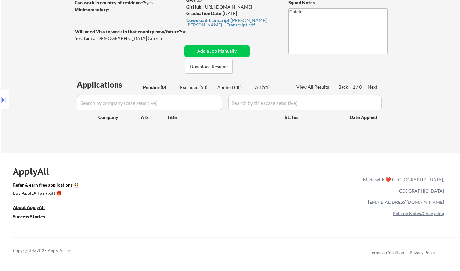
scroll to position [65, 0]
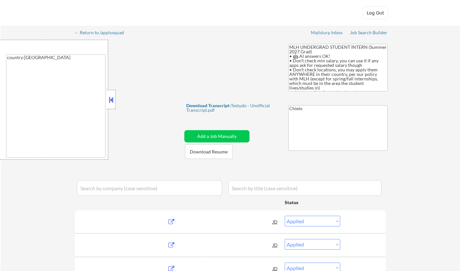
select select ""applied""
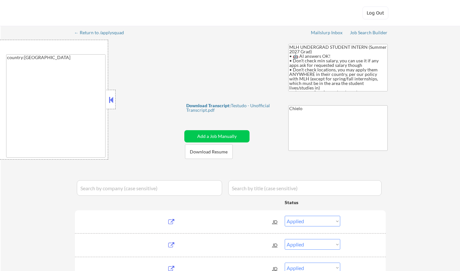
select select ""applied""
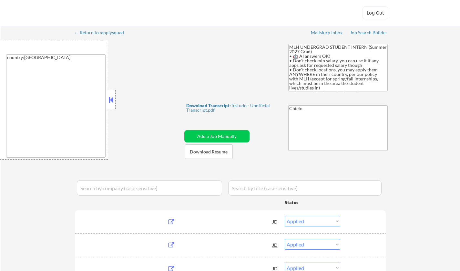
select select ""applied""
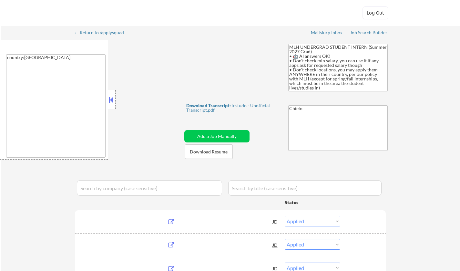
select select ""applied""
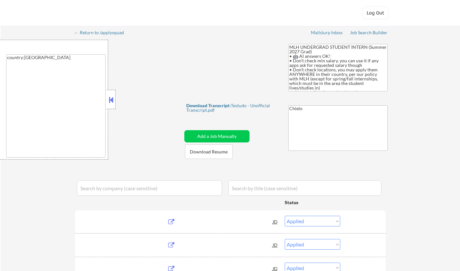
select select ""applied""
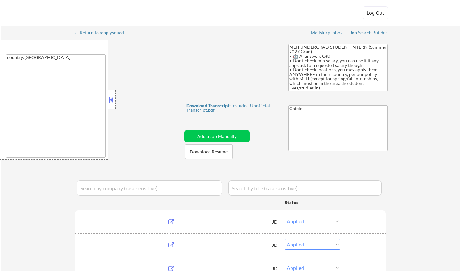
select select ""applied""
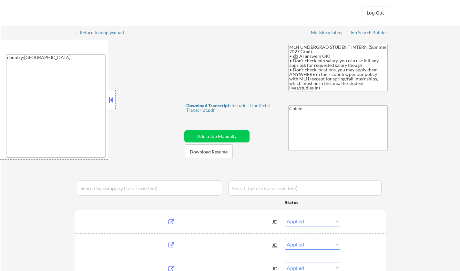
select select ""applied""
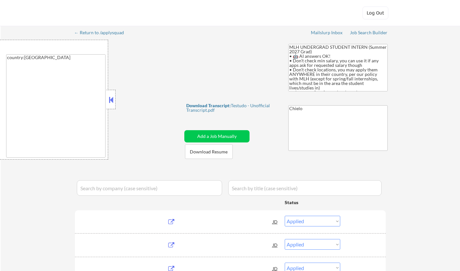
select select ""applied""
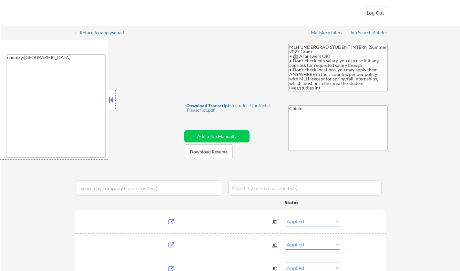
select select ""applied""
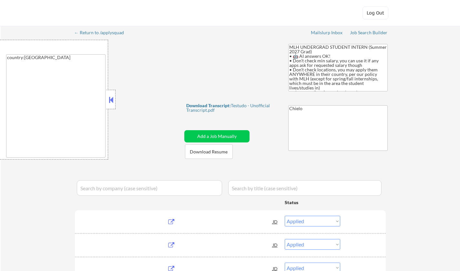
select select ""applied""
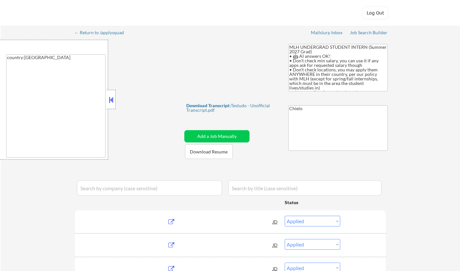
select select ""applied""
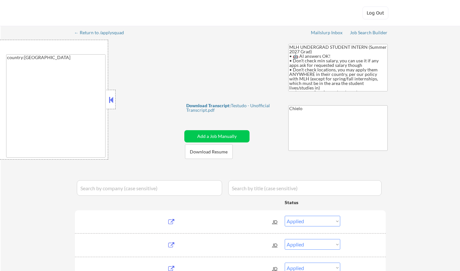
select select ""applied""
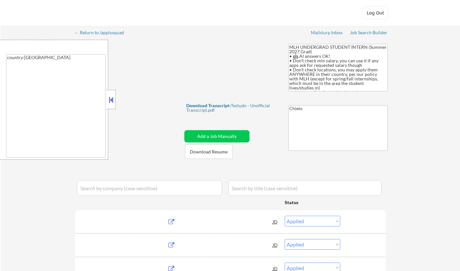
select select ""applied""
select select ""excluded__expired_""
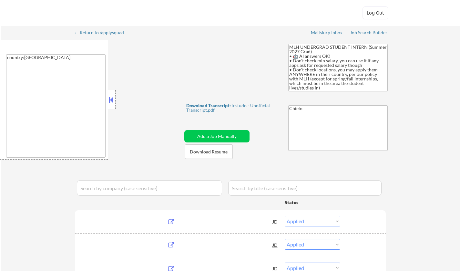
select select ""excluded__other_""
select select ""excluded__expired_""
select select ""excluded__other_""
select select ""pending""
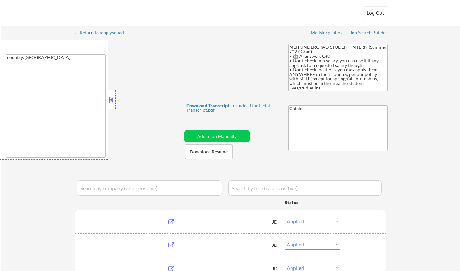
select select ""excluded__expired_""
select select ""excluded""
select select ""excluded__other_""
select select ""excluded__expired_""
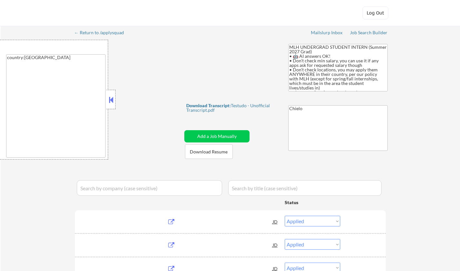
select select ""excluded__expired_""
select select ""excluded""
select select ""excluded__expired_""
select select ""excluded__location_""
select select ""excluded__other_""
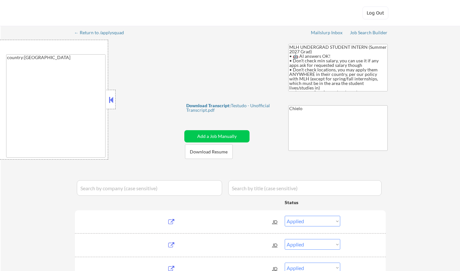
select select ""pending""
select select ""excluded__other_""
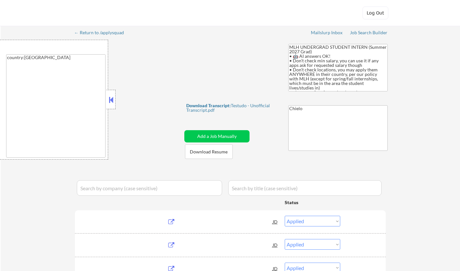
select select ""excluded__other_""
select select ""pending""
select select ""excluded__other_""
select select ""pending""
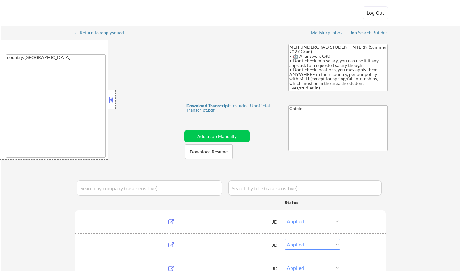
select select ""excluded__expired_""
select select ""excluded__other_""
select select ""excluded""
select select ""excluded__expired_""
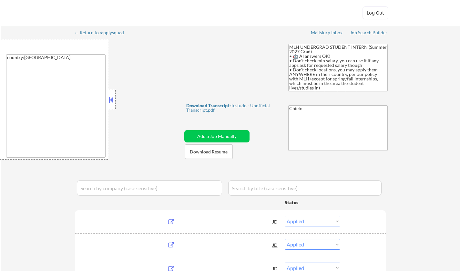
select select ""pending""
select select ""excluded__other_""
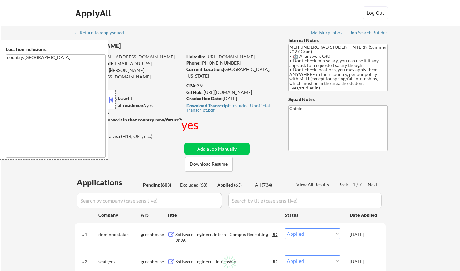
select select ""pending""
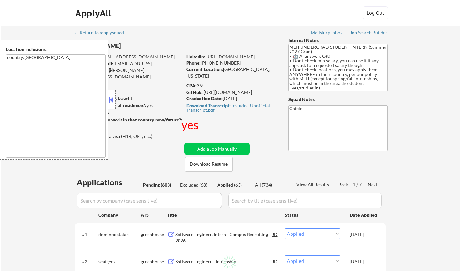
select select ""pending""
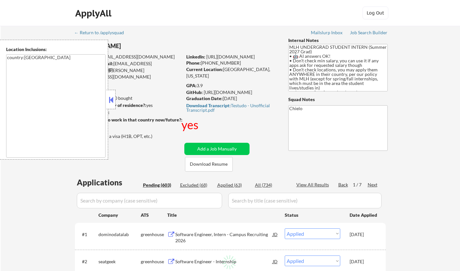
select select ""pending""
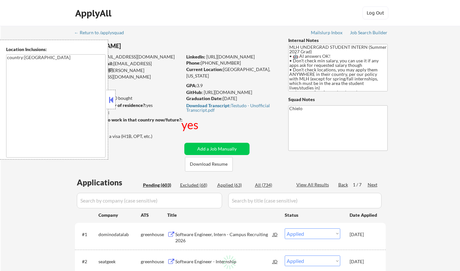
select select ""pending""
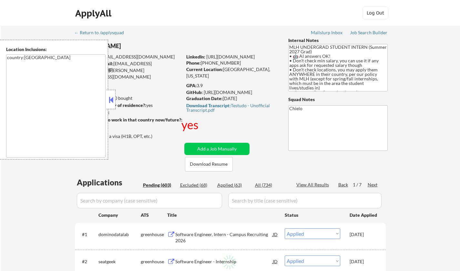
select select ""pending""
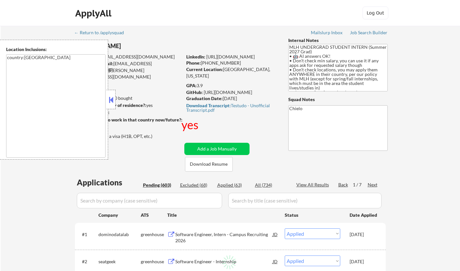
select select ""pending""
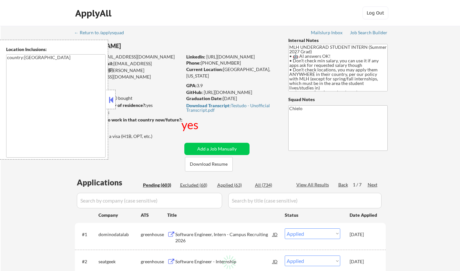
select select ""pending""
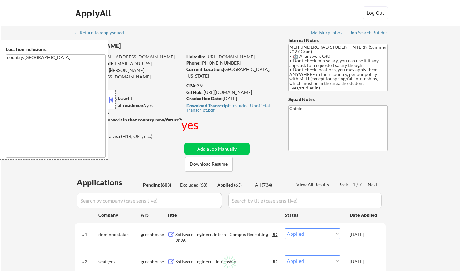
select select ""pending""
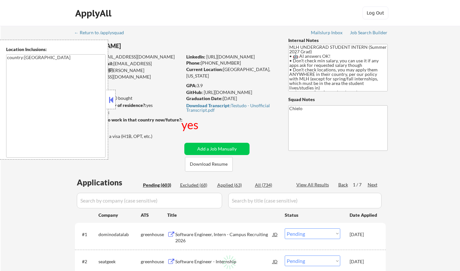
select select ""pending""
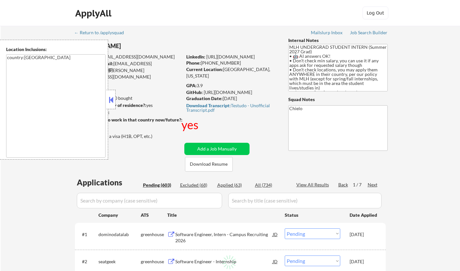
select select ""pending""
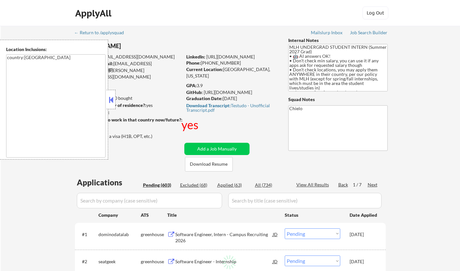
select select ""pending""
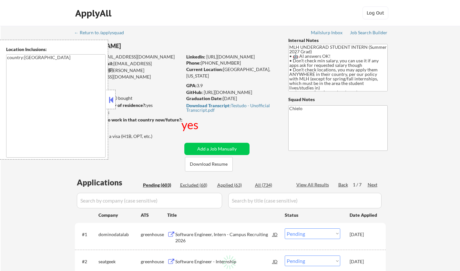
select select ""pending""
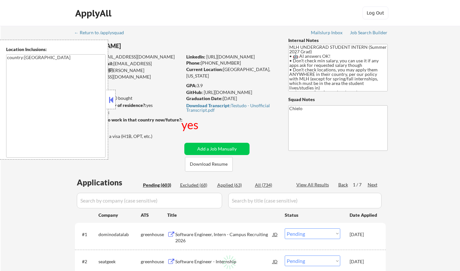
select select ""pending""
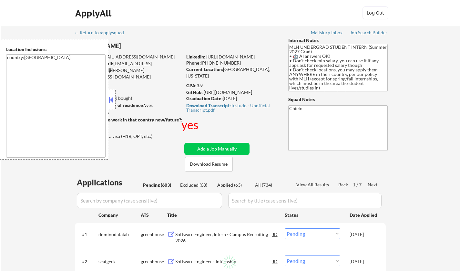
select select ""pending""
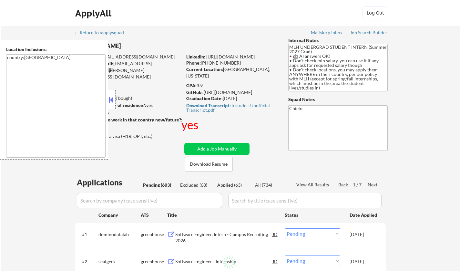
select select ""pending""
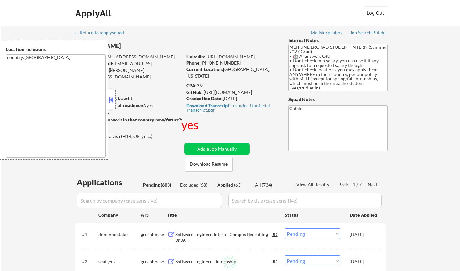
select select ""pending""
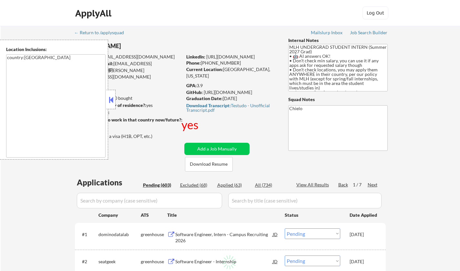
select select ""pending""
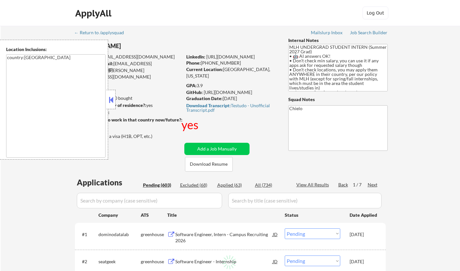
select select ""pending""
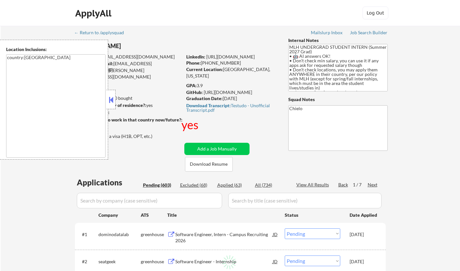
select select ""pending""
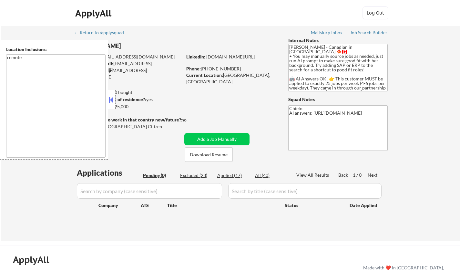
drag, startPoint x: 109, startPoint y: 99, endPoint x: 248, endPoint y: 169, distance: 155.8
click at [109, 99] on button at bounding box center [111, 100] width 7 height 10
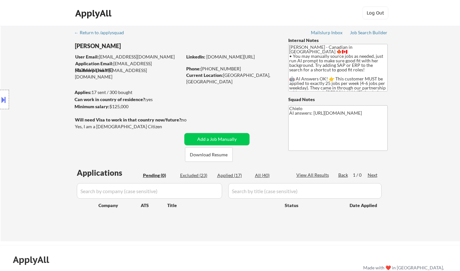
click at [226, 173] on div "Applied (17)" at bounding box center [233, 175] width 32 height 6
select select ""applied""
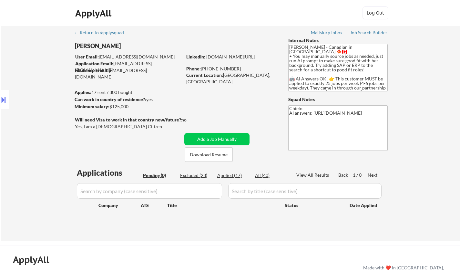
select select ""applied""
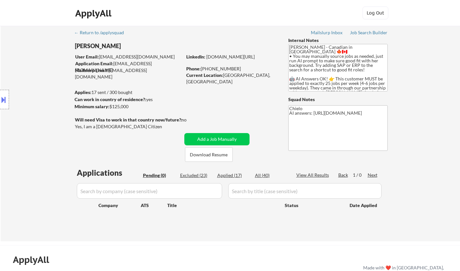
select select ""applied""
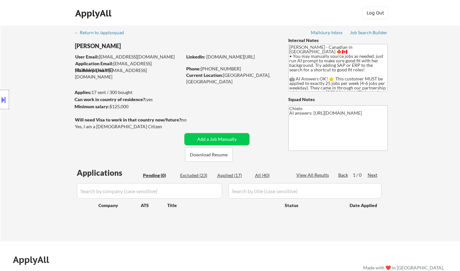
select select ""applied""
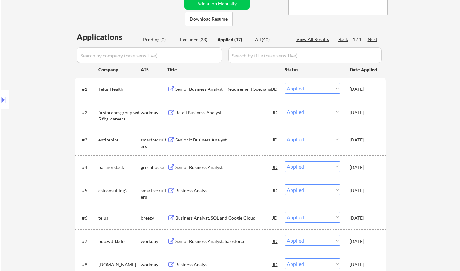
scroll to position [129, 0]
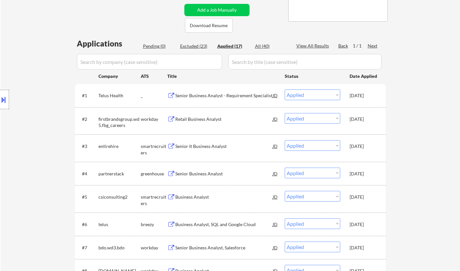
click at [4, 95] on button at bounding box center [3, 99] width 7 height 11
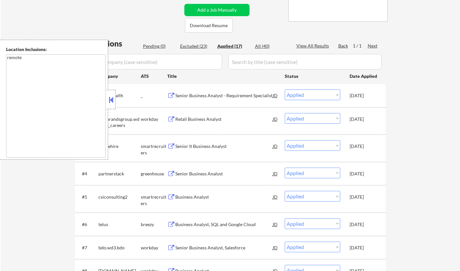
click at [111, 100] on button at bounding box center [111, 100] width 7 height 10
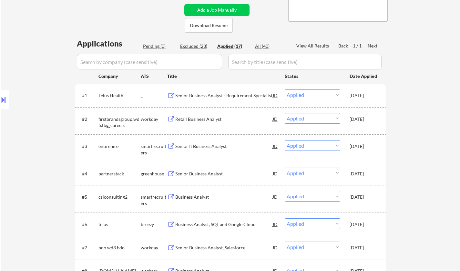
click at [0, 100] on button at bounding box center [3, 99] width 7 height 11
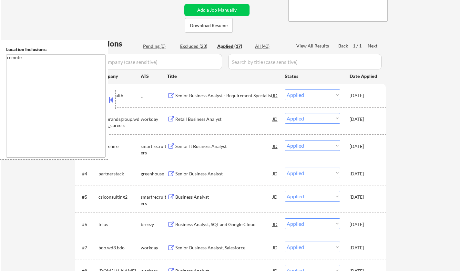
click at [112, 101] on button at bounding box center [111, 100] width 7 height 10
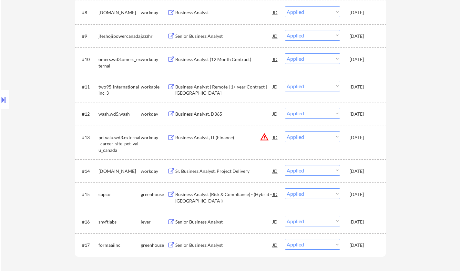
scroll to position [452, 0]
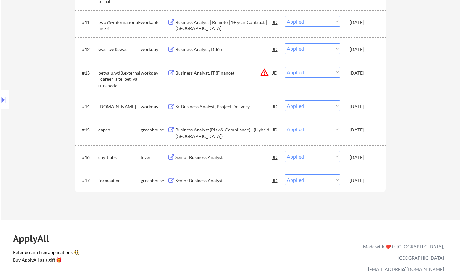
select select ""applied""
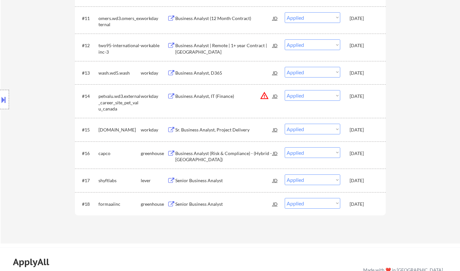
scroll to position [291, 0]
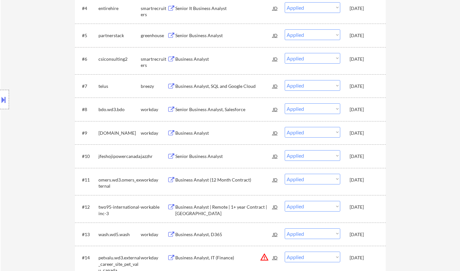
select select ""applied""
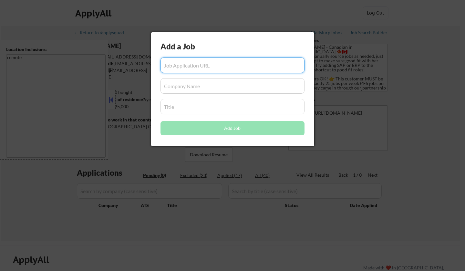
click at [224, 69] on input "input" at bounding box center [233, 66] width 144 height 16
type input "[URL][DOMAIN_NAME]"
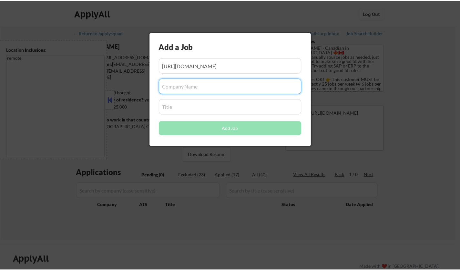
scroll to position [0, 0]
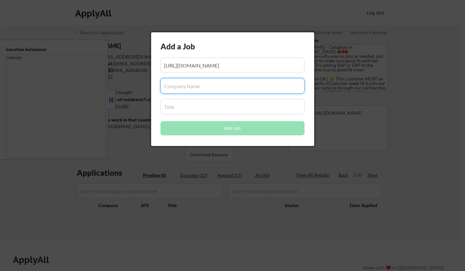
click at [216, 89] on input "input" at bounding box center [233, 86] width 144 height 16
click at [220, 81] on input "input" at bounding box center [233, 86] width 144 height 16
type input "Medavie"
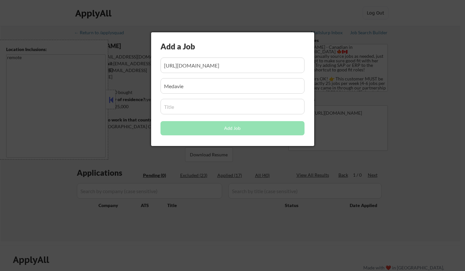
drag, startPoint x: 192, startPoint y: 106, endPoint x: 192, endPoint y: 103, distance: 3.6
click at [192, 106] on input "input" at bounding box center [233, 107] width 144 height 16
paste input "Business Analyst"
type input "Business Analyst"
click at [198, 86] on input "input" at bounding box center [233, 86] width 144 height 16
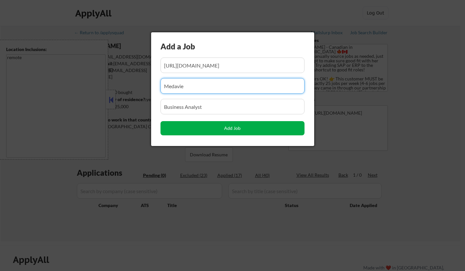
click at [242, 129] on button "Add Job" at bounding box center [233, 128] width 144 height 14
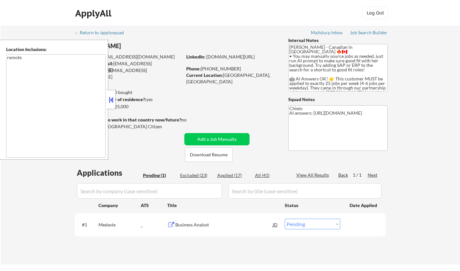
click at [110, 103] on button at bounding box center [111, 100] width 7 height 10
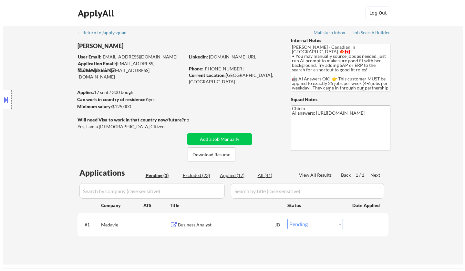
scroll to position [97, 0]
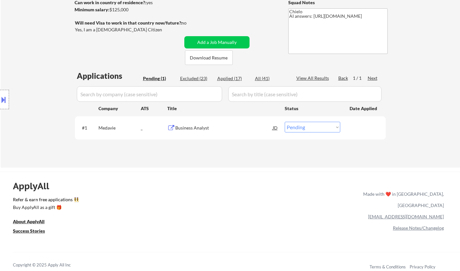
drag, startPoint x: 323, startPoint y: 127, endPoint x: 320, endPoint y: 132, distance: 5.5
click at [322, 127] on select "Choose an option... Pending Applied Excluded (Questions) Excluded (Expired) Exc…" at bounding box center [313, 127] width 56 height 11
select select ""applied""
click at [285, 122] on select "Choose an option... Pending Applied Excluded (Questions) Excluded (Expired) Exc…" at bounding box center [313, 127] width 56 height 11
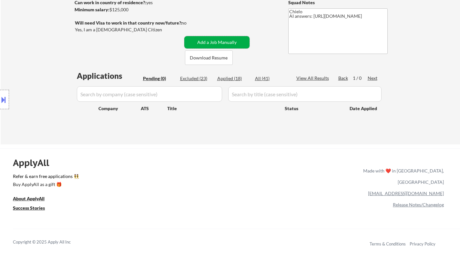
click at [215, 41] on button "Add a Job Manually" at bounding box center [216, 42] width 65 height 12
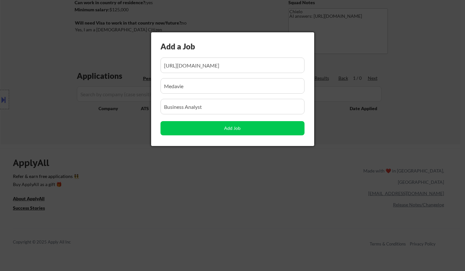
scroll to position [0, 0]
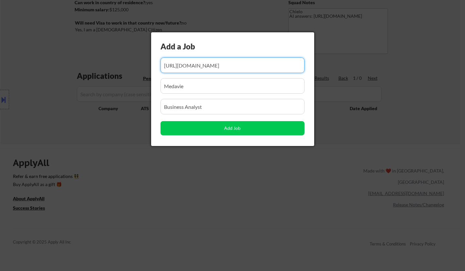
click at [197, 62] on input "input" at bounding box center [233, 66] width 144 height 16
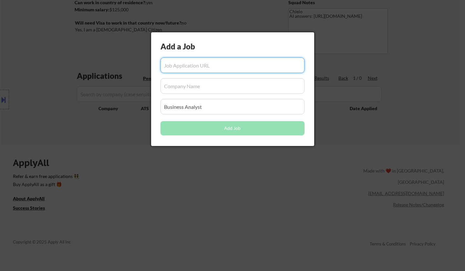
drag, startPoint x: 197, startPoint y: 89, endPoint x: 122, endPoint y: 88, distance: 74.3
click at [122, 88] on body "← Return to /applysquad Mailslurp Inbox Job Search Builder [PERSON_NAME] User E…" at bounding box center [232, 38] width 465 height 271
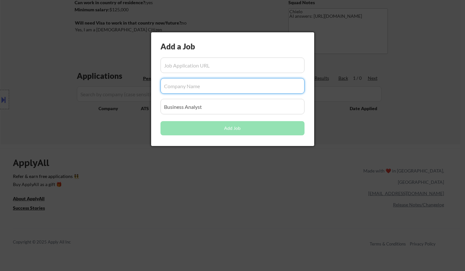
type input "Business Analys"
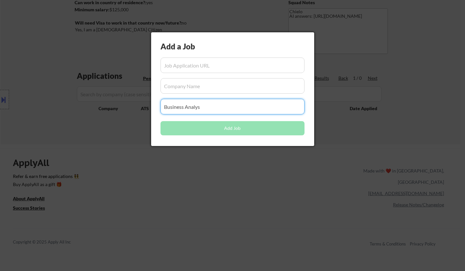
drag, startPoint x: 174, startPoint y: 109, endPoint x: 123, endPoint y: 102, distance: 51.5
click at [122, 105] on body "← Return to /applysquad Mailslurp Inbox Job Search Builder [PERSON_NAME] User E…" at bounding box center [232, 38] width 465 height 271
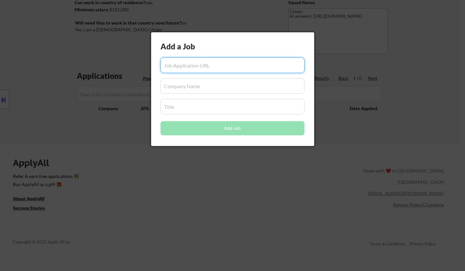
click at [200, 66] on input "input" at bounding box center [233, 66] width 144 height 16
paste input "[URL][DOMAIN_NAME]"
type input "[URL][DOMAIN_NAME]"
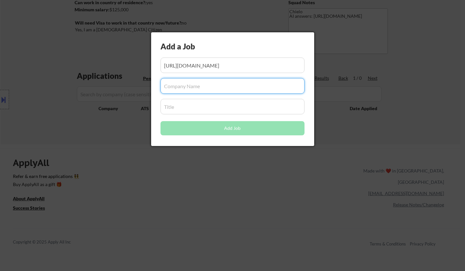
click at [213, 78] on div "Add a Job Add Job" at bounding box center [232, 89] width 163 height 114
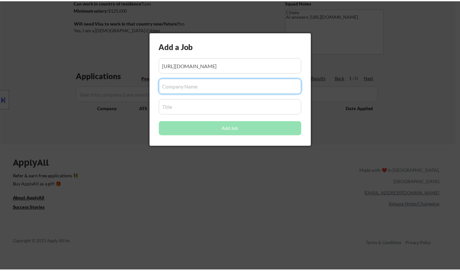
scroll to position [0, 0]
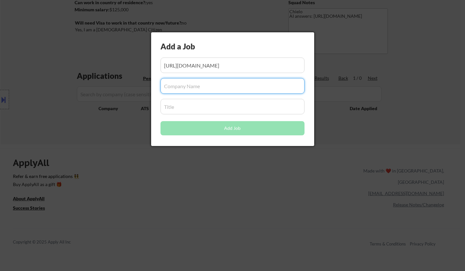
click at [210, 105] on input "input" at bounding box center [233, 107] width 144 height 16
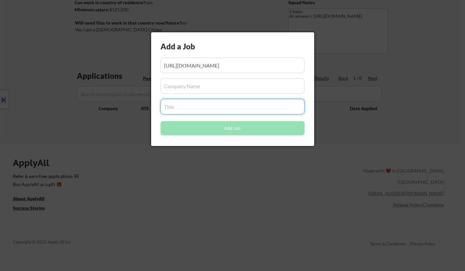
paste input "Business Analyst"
type input "Business Analyst"
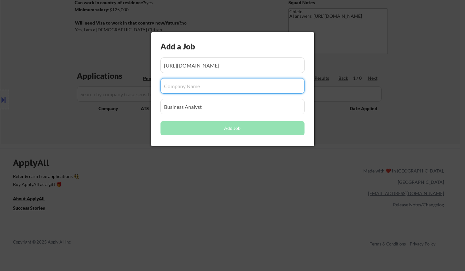
click at [202, 89] on input "input" at bounding box center [233, 86] width 144 height 16
click at [228, 92] on input "input" at bounding box center [233, 86] width 144 height 16
paste input "Cencora"
type input "Cencora"
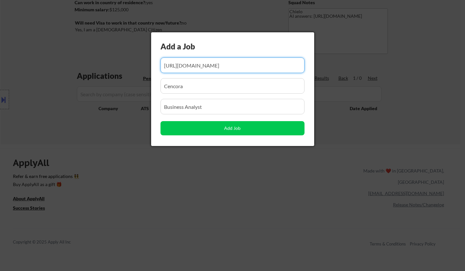
click at [215, 62] on input "input" at bounding box center [233, 66] width 144 height 16
click at [230, 100] on input "input" at bounding box center [233, 107] width 144 height 16
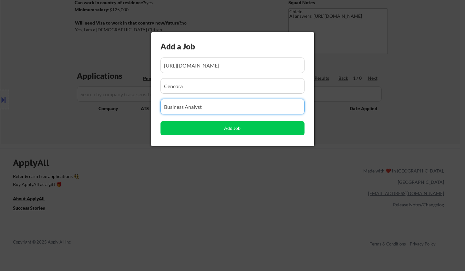
click at [219, 78] on div "Add a Job Add Job" at bounding box center [232, 89] width 163 height 114
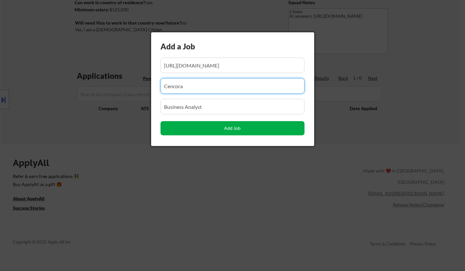
click at [233, 128] on button "Add Job" at bounding box center [233, 128] width 144 height 14
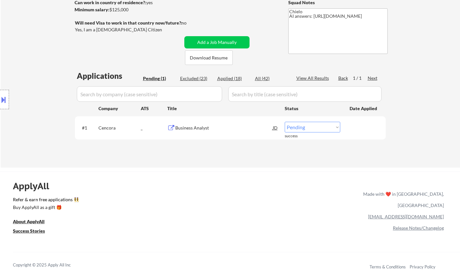
click at [301, 127] on select "Choose an option... Pending Applied Excluded (Questions) Excluded (Expired) Exc…" at bounding box center [313, 127] width 56 height 11
select select ""applied""
click at [285, 122] on select "Choose an option... Pending Applied Excluded (Questions) Excluded (Expired) Exc…" at bounding box center [313, 127] width 56 height 11
